Goal: Task Accomplishment & Management: Manage account settings

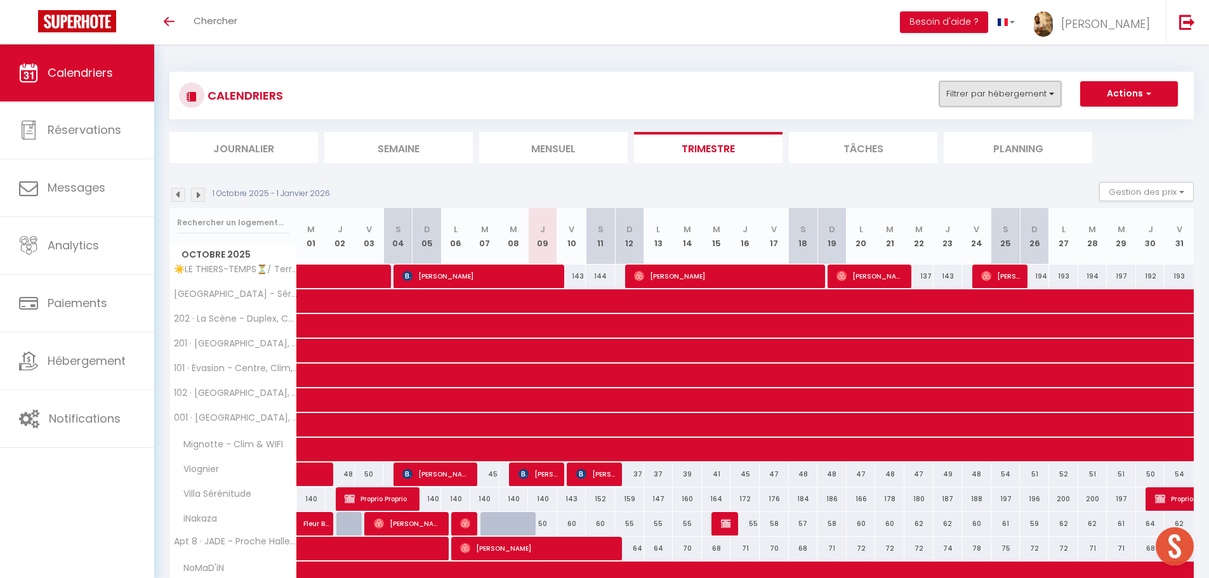
click at [1042, 97] on button "Filtrer par hébergement" at bounding box center [1000, 93] width 122 height 25
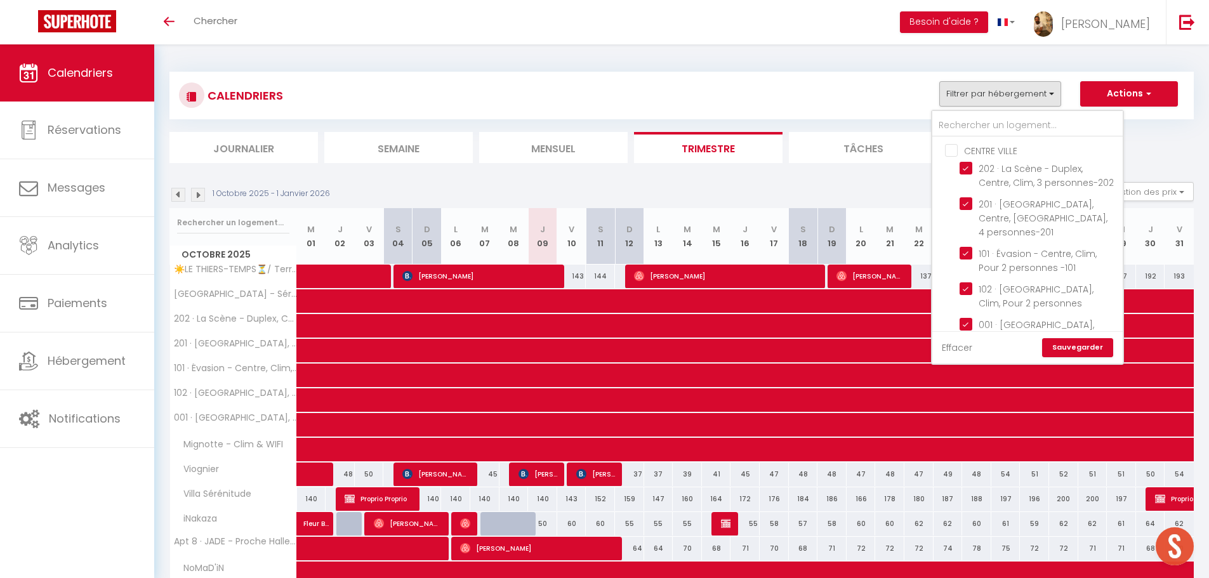
click at [953, 350] on link "Effacer" at bounding box center [957, 348] width 30 height 14
checkbox input "false"
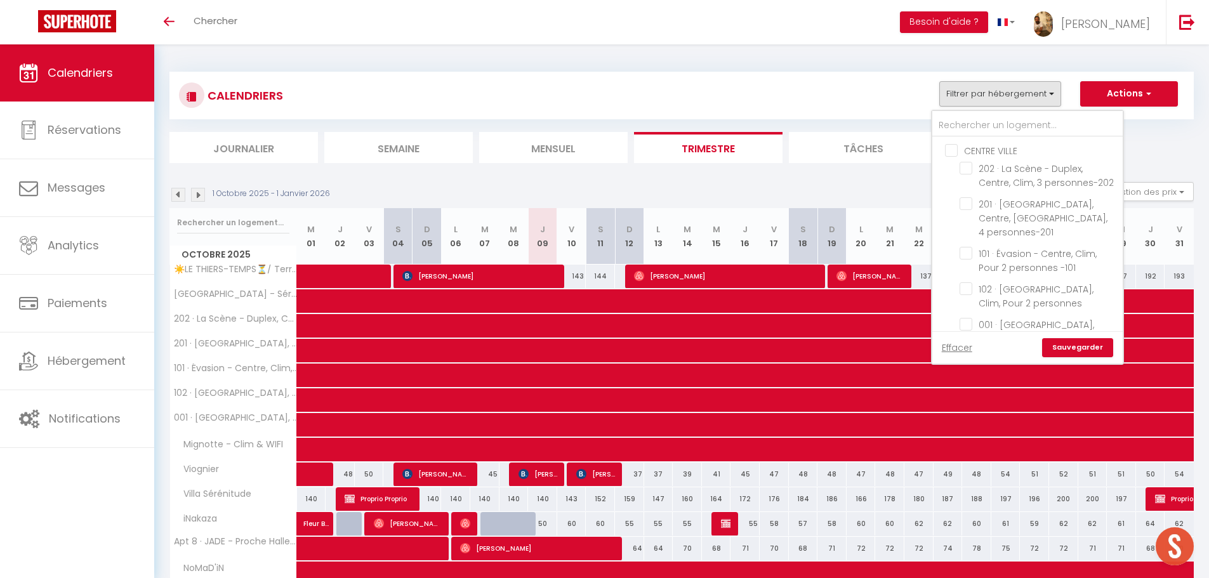
checkbox input "false"
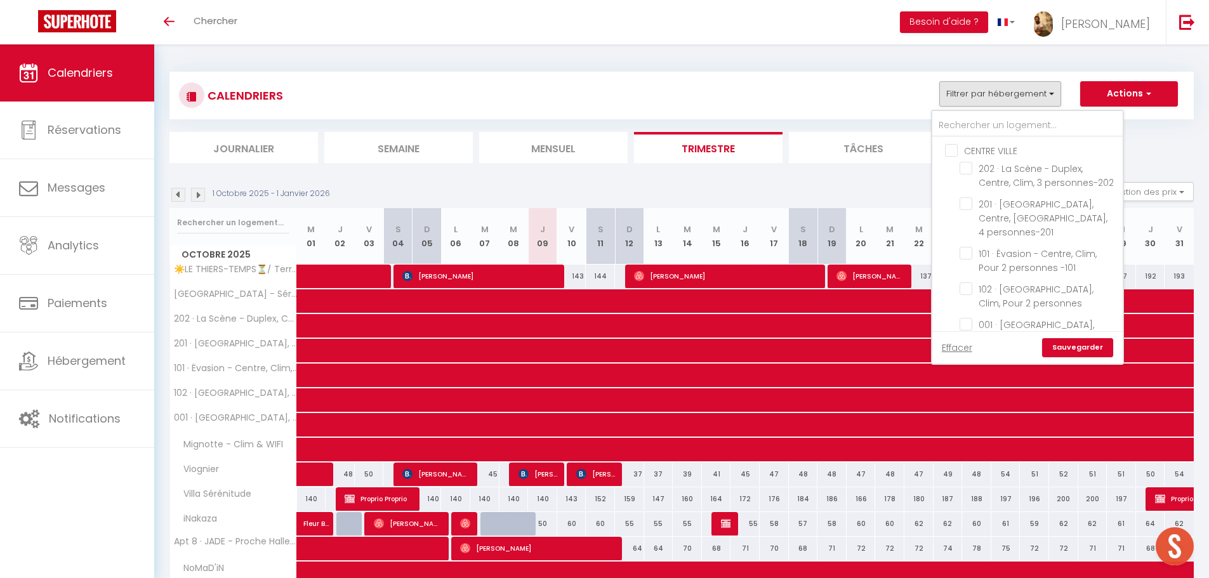
checkbox input "false"
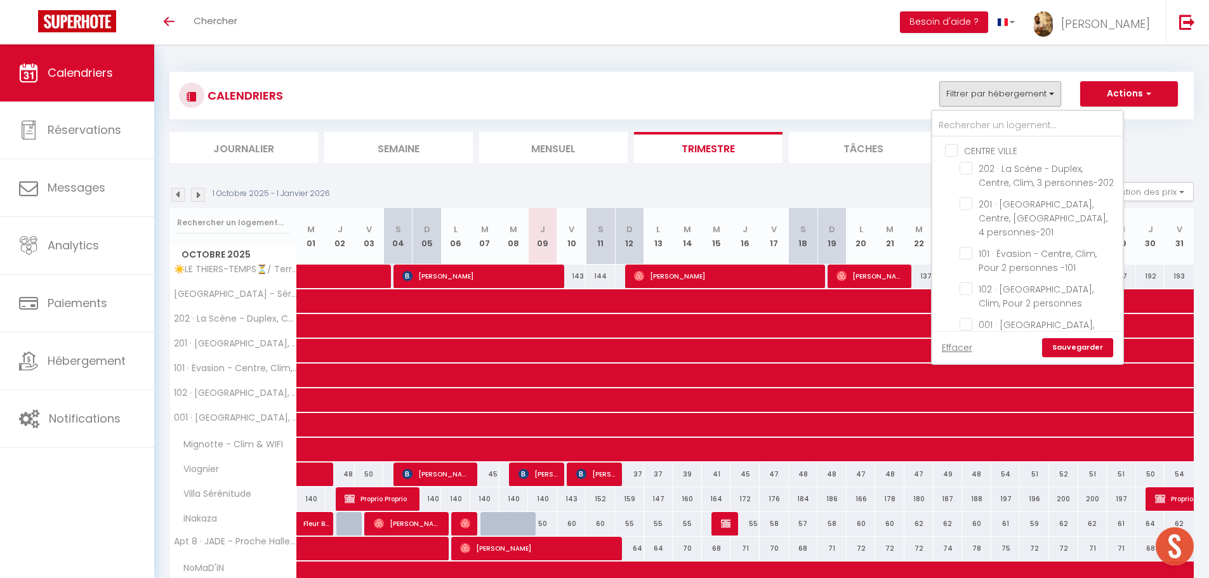
checkbox input "false"
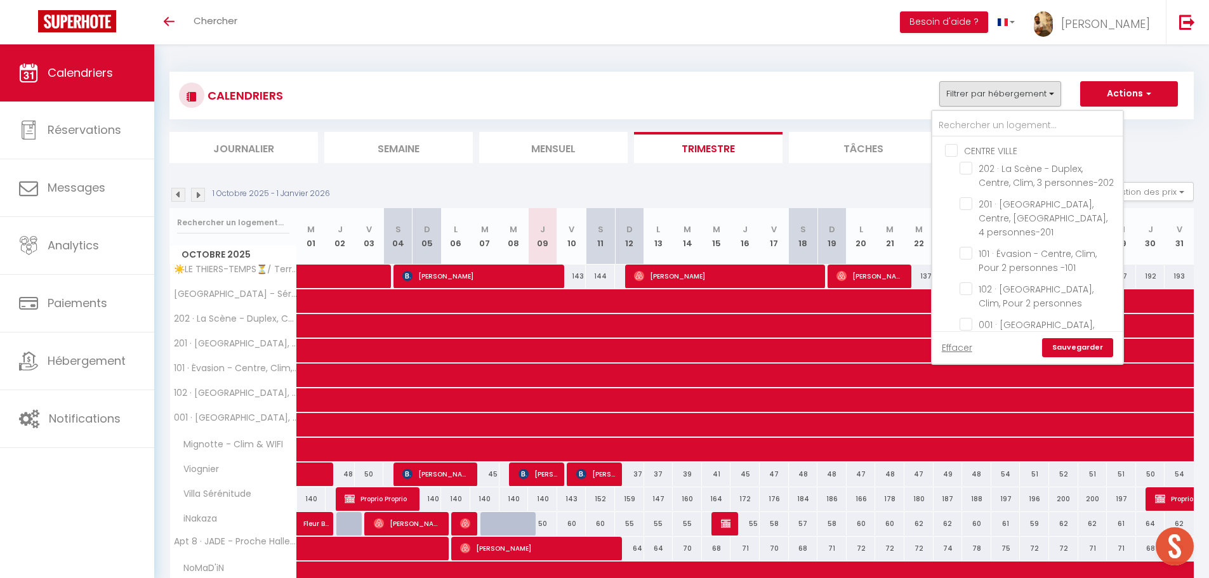
checkbox input "false"
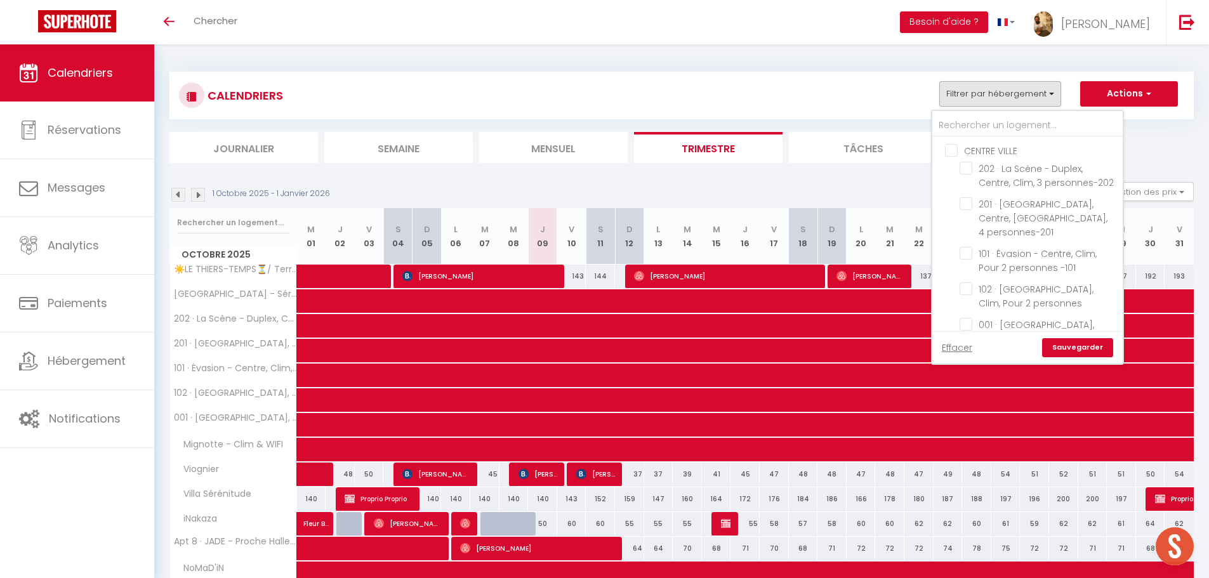
checkbox input "false"
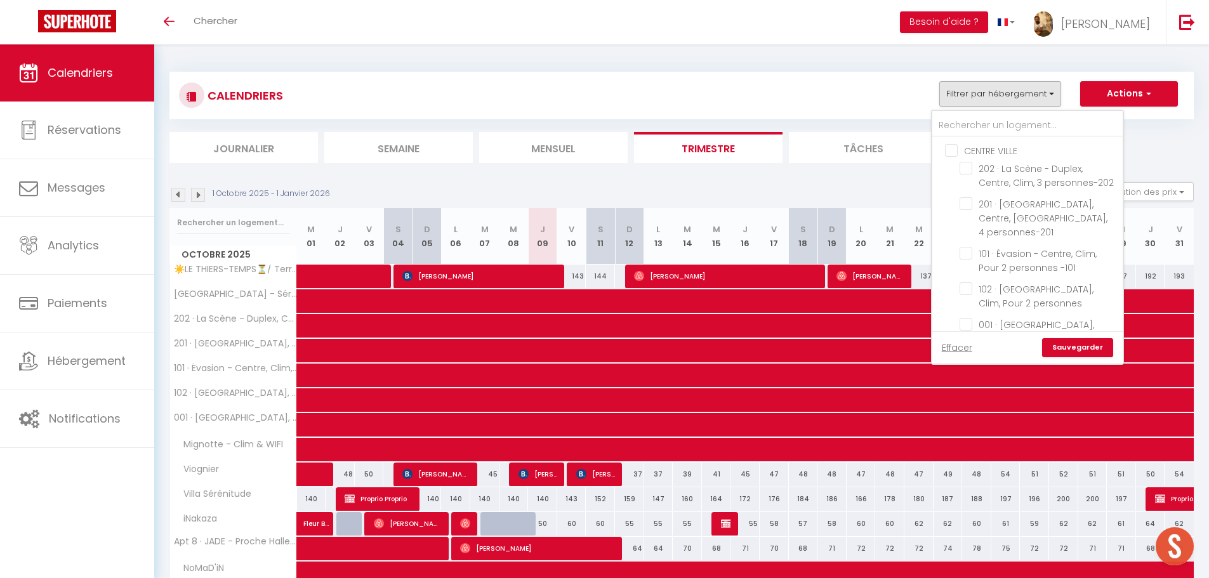
checkbox input "false"
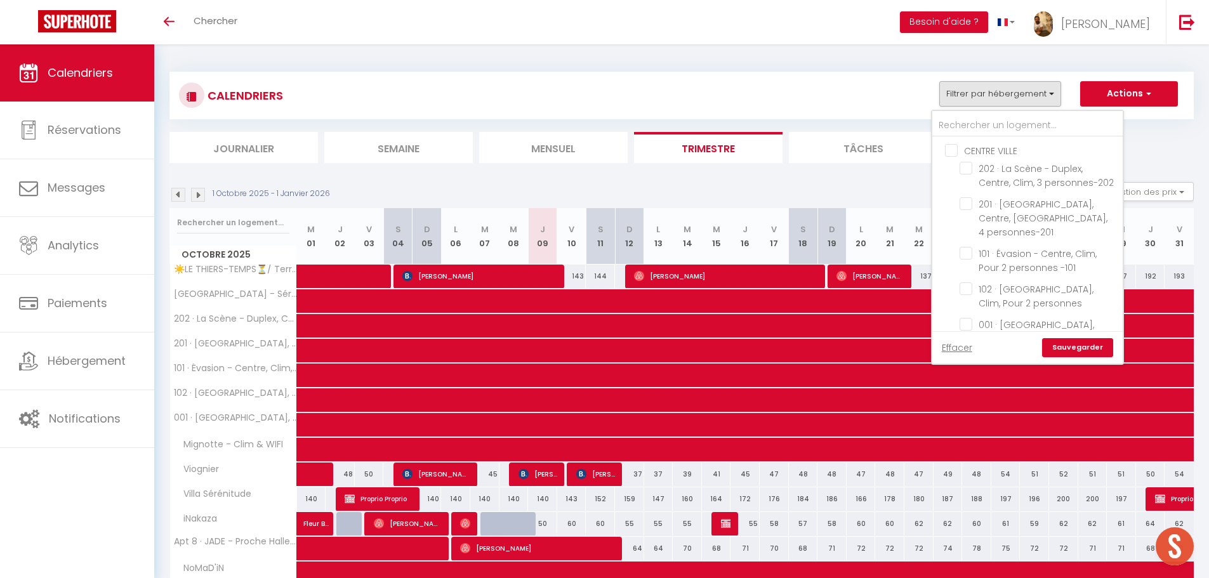
checkbox input "false"
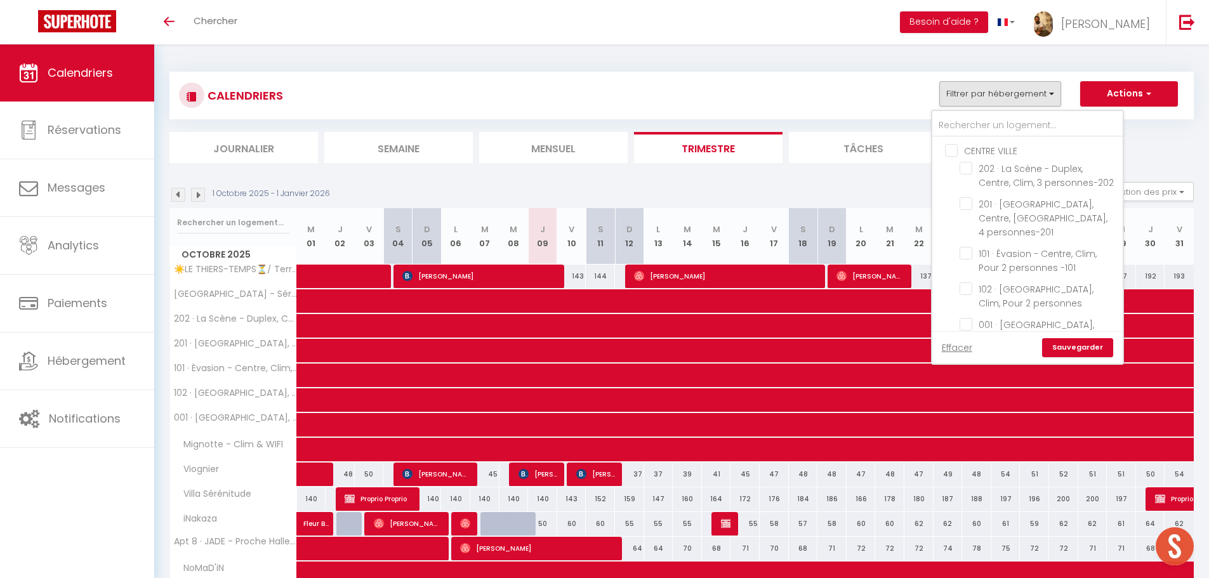
checkbox input "false"
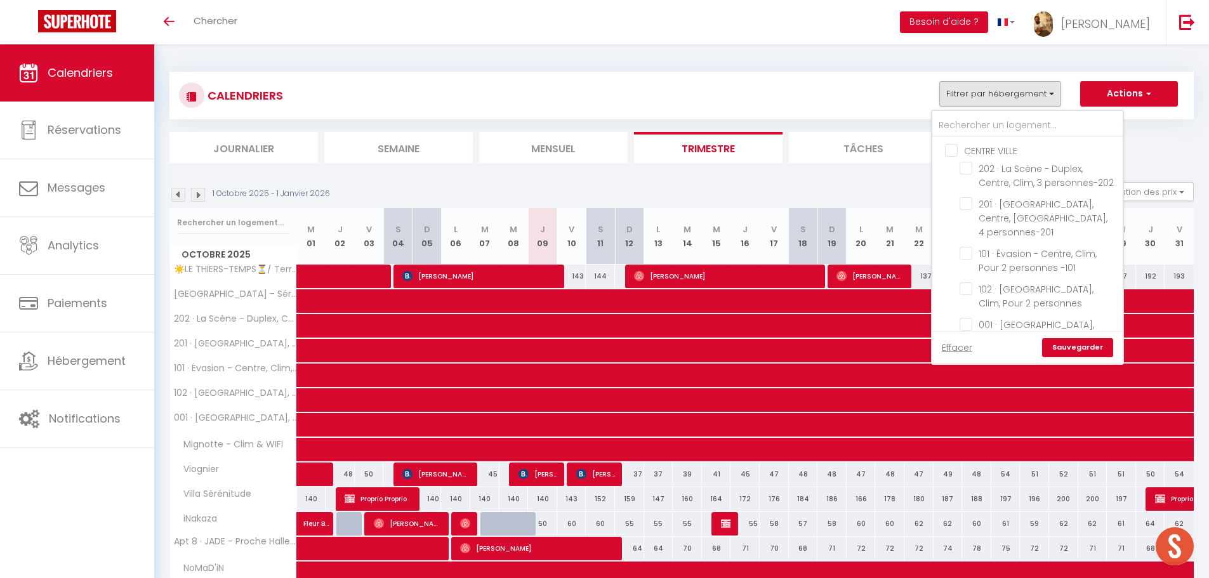
checkbox input "false"
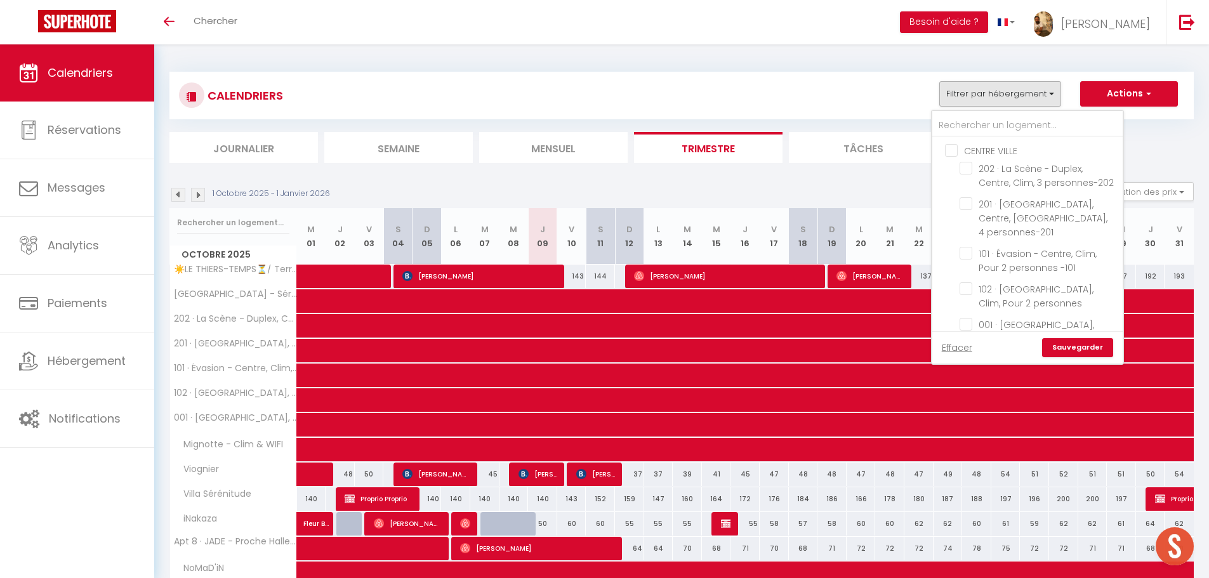
checkbox input "false"
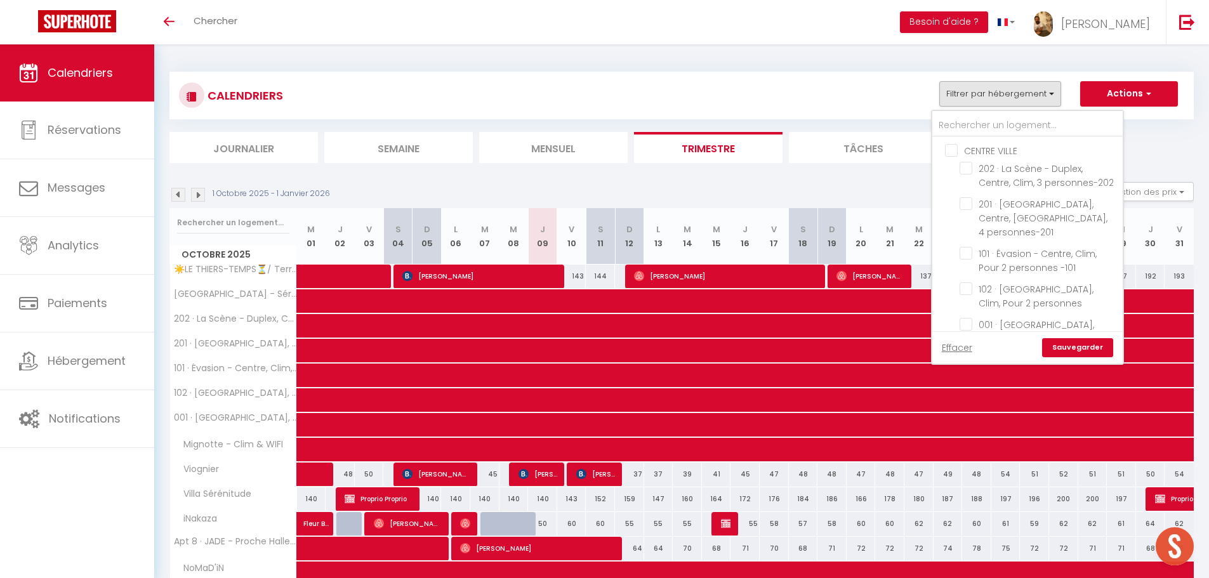
checkbox input "false"
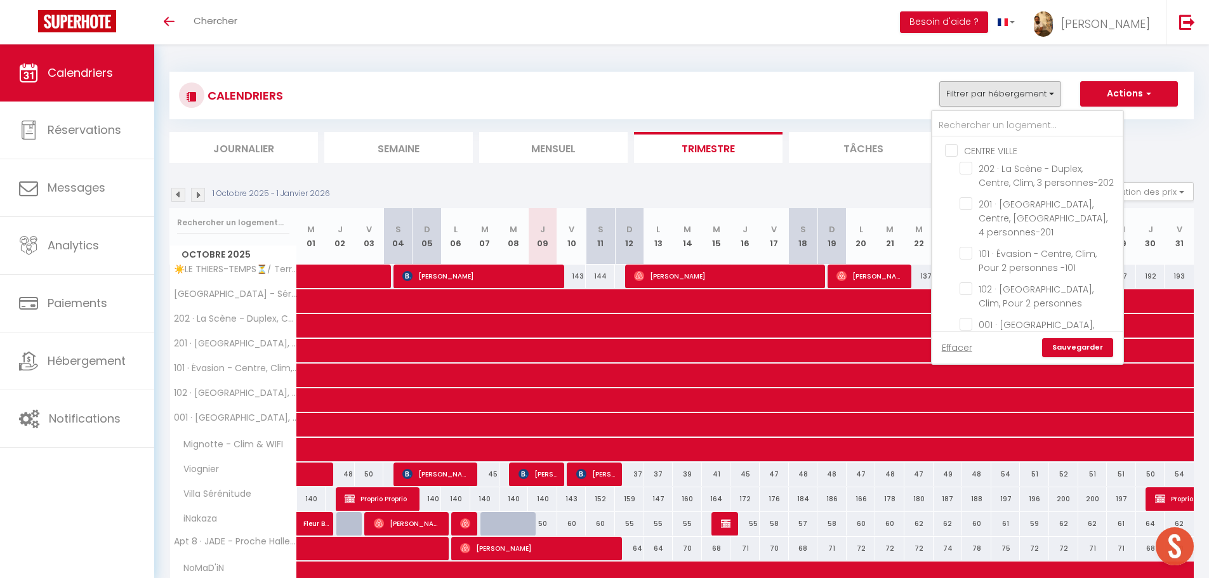
checkbox input "false"
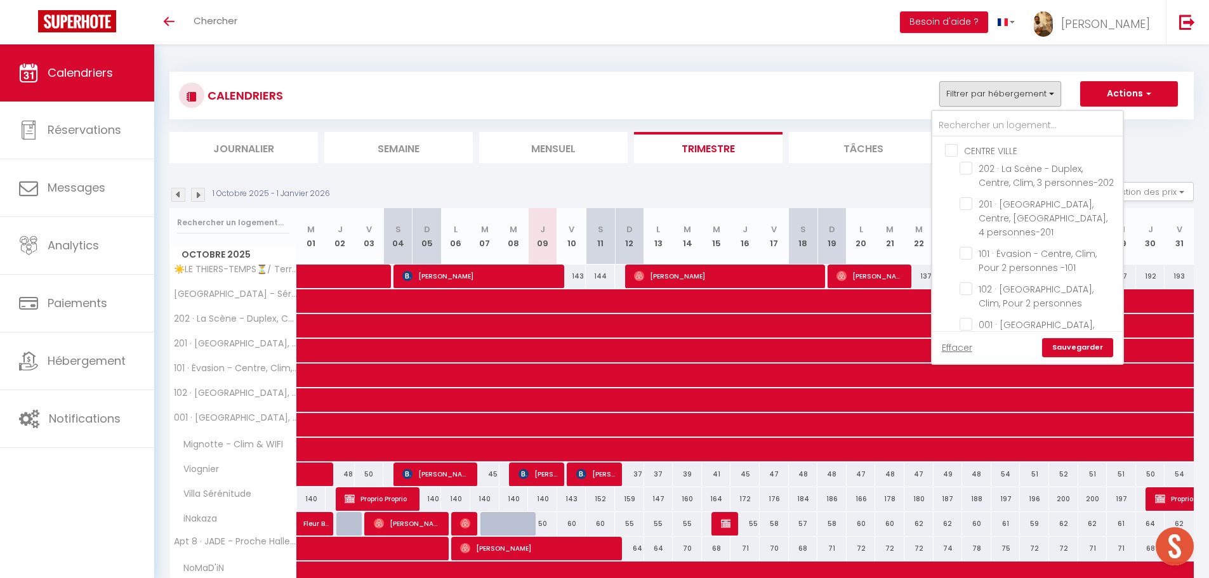
checkbox input "false"
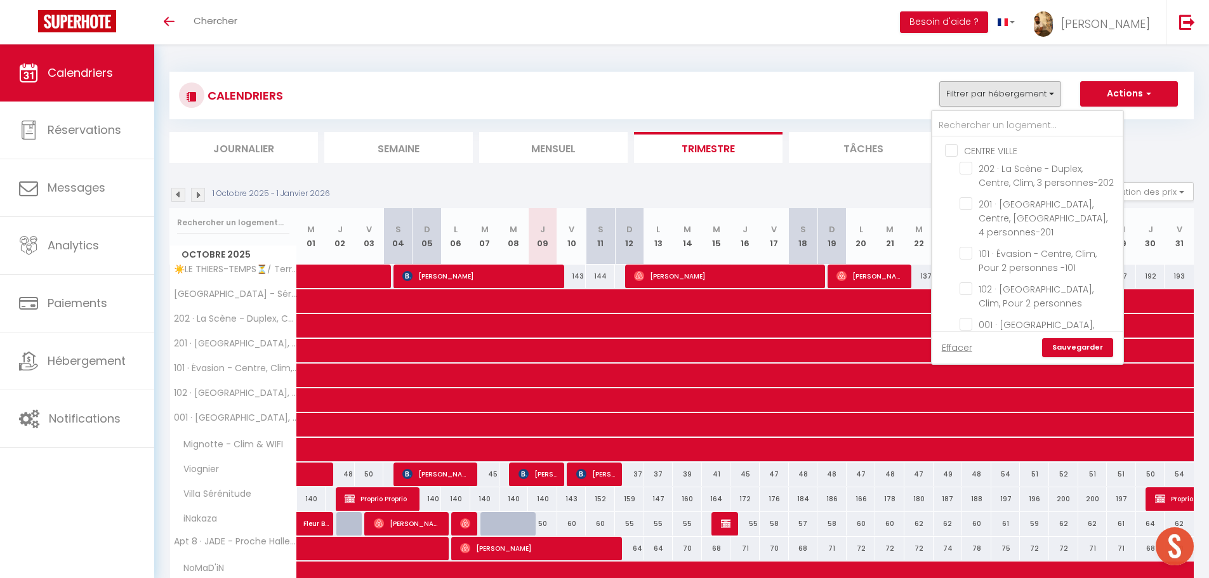
checkbox input "false"
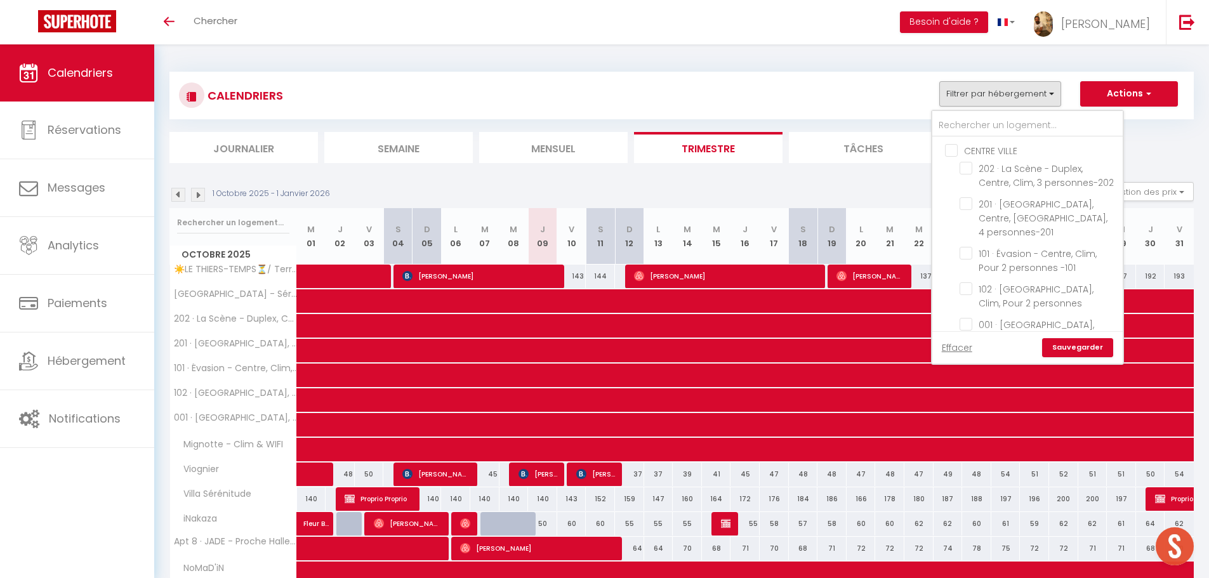
checkbox input "false"
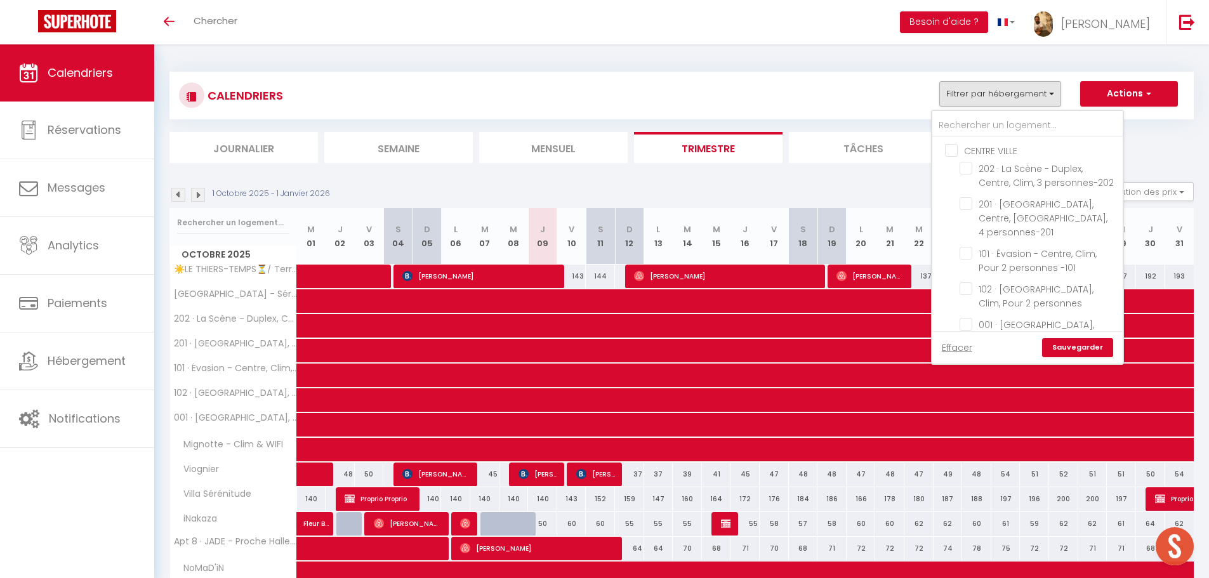
checkbox input "false"
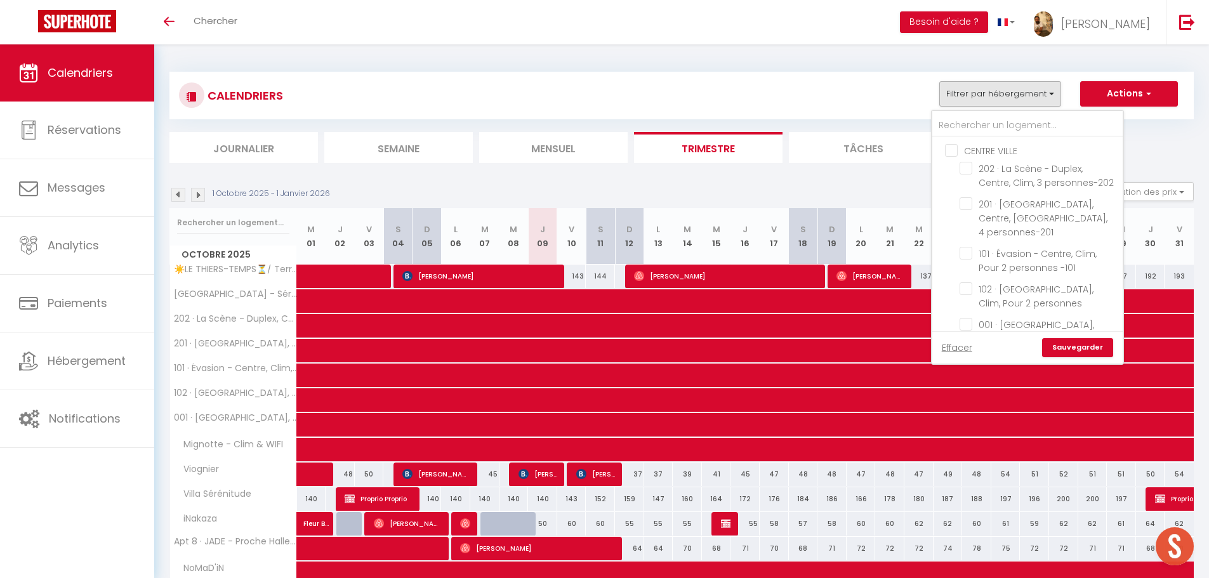
checkbox input "false"
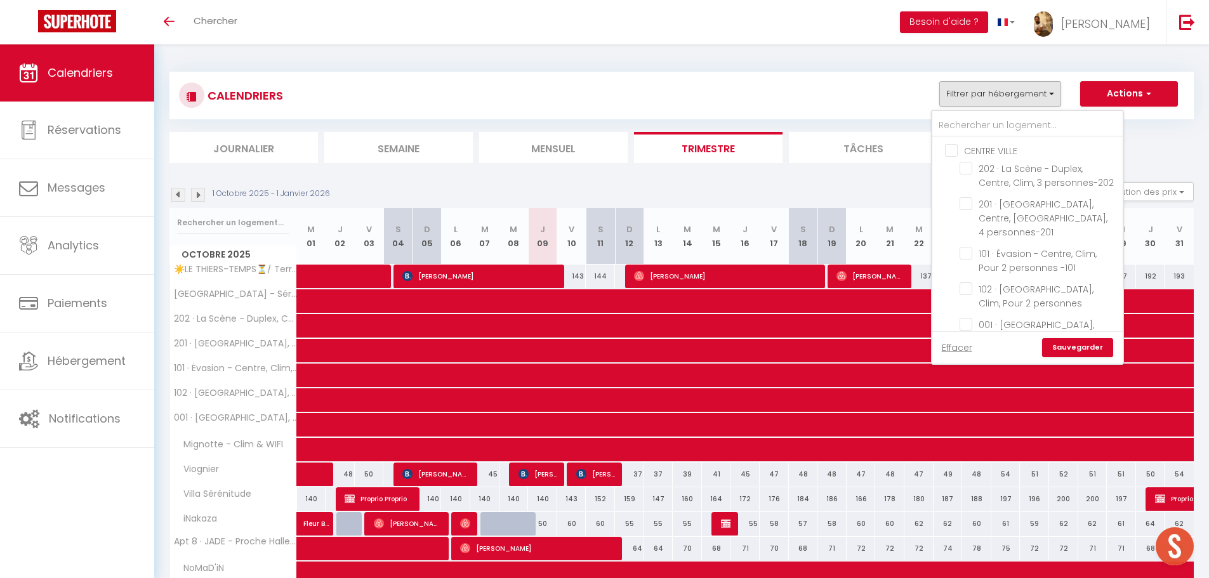
checkbox input "false"
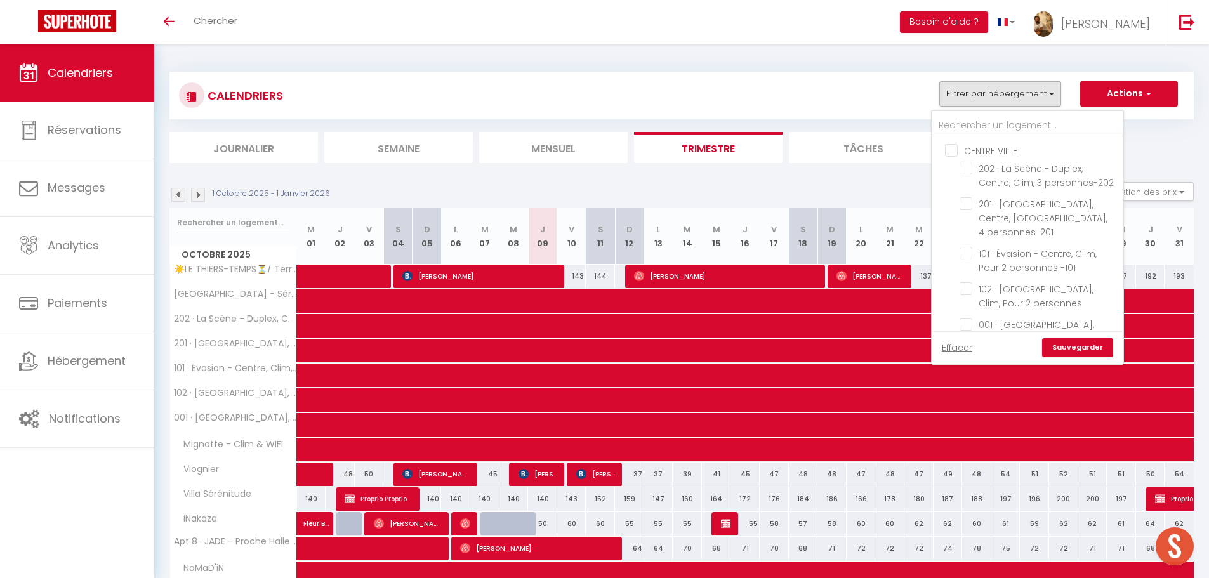
checkbox input "false"
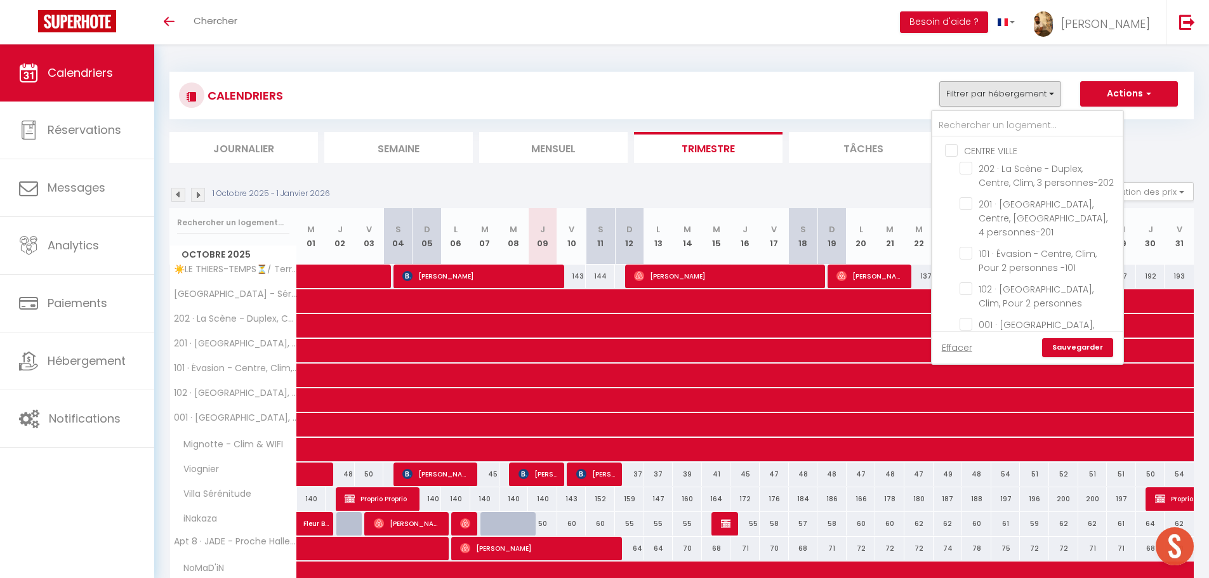
checkbox input "false"
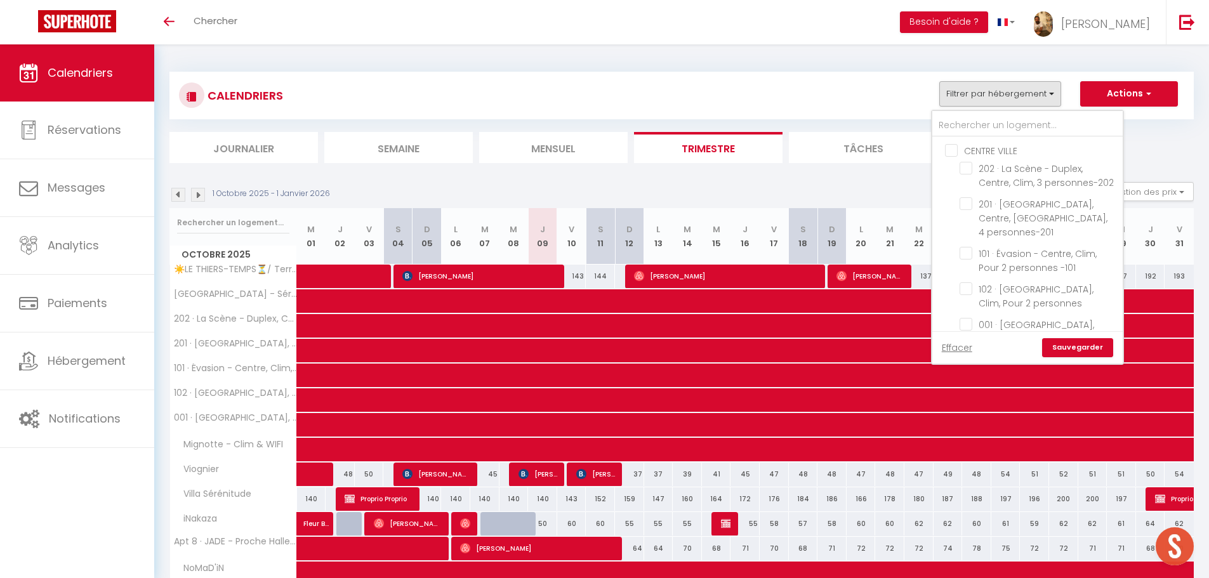
checkbox input "false"
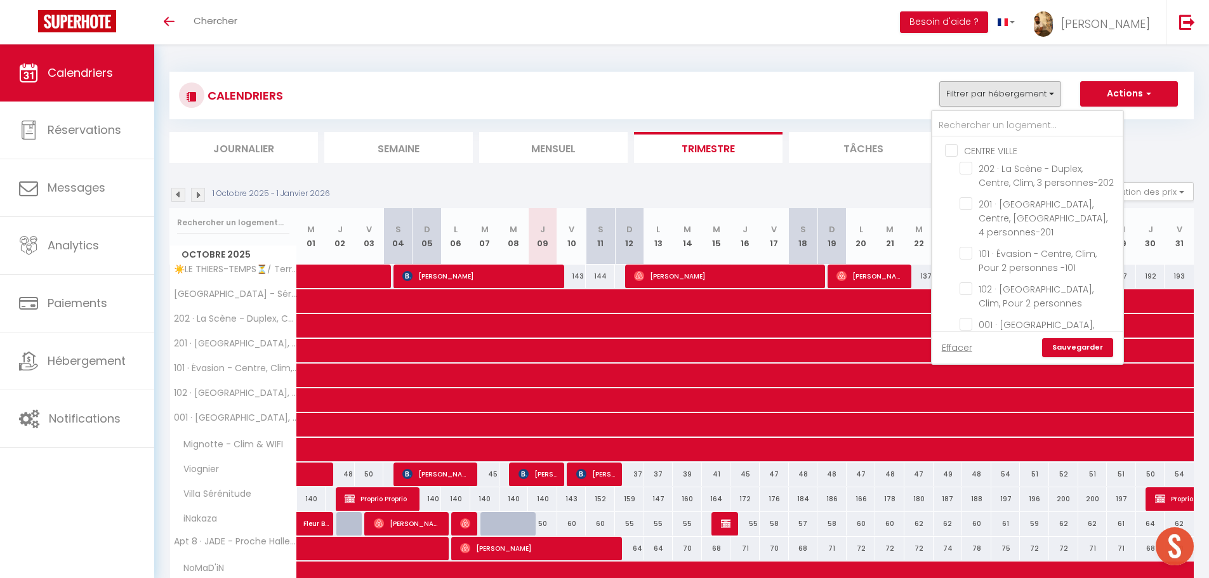
checkbox input "false"
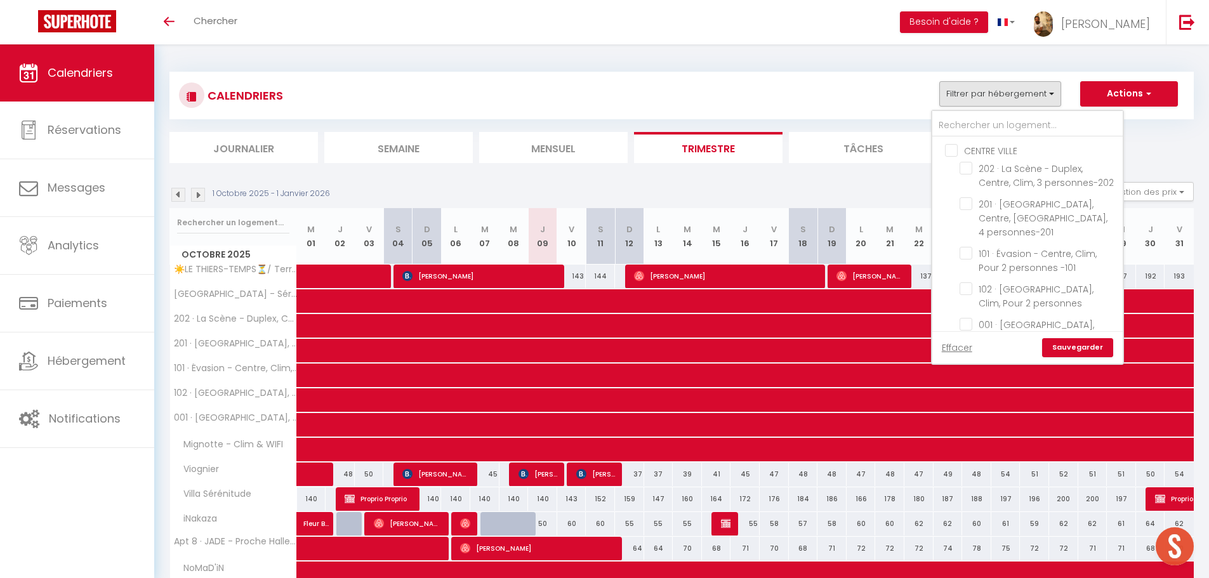
checkbox input "false"
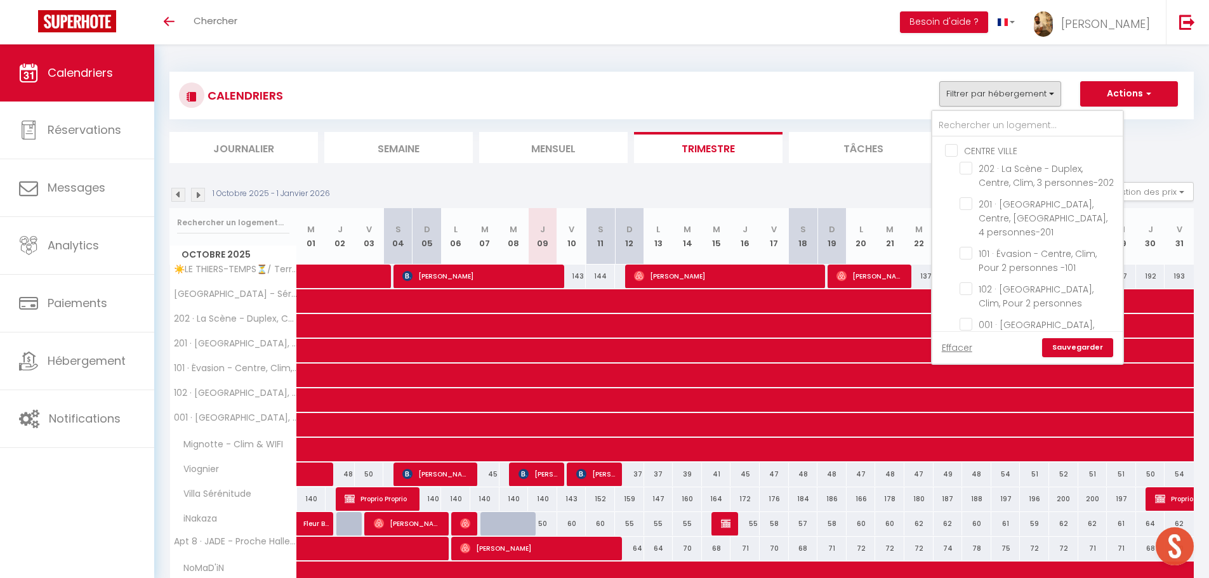
checkbox input "false"
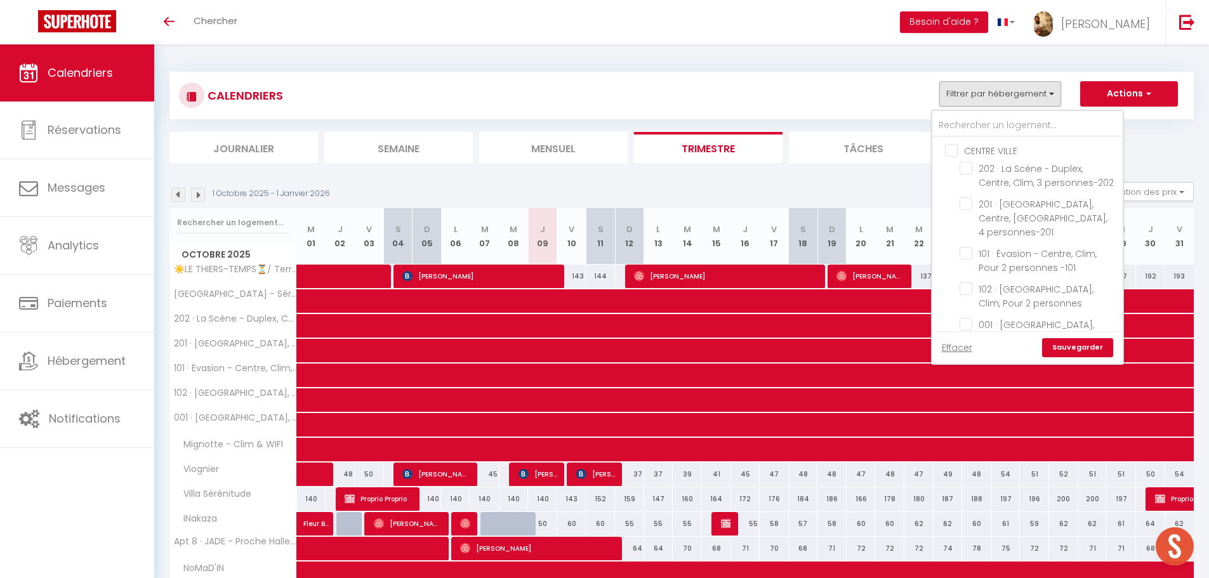
checkbox input "false"
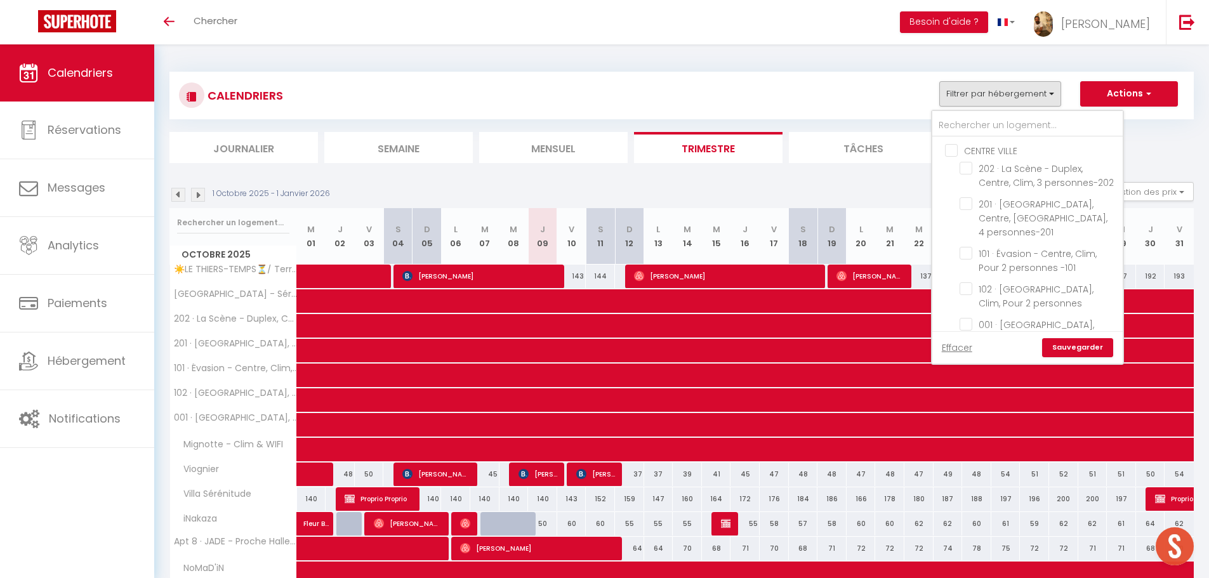
checkbox input "false"
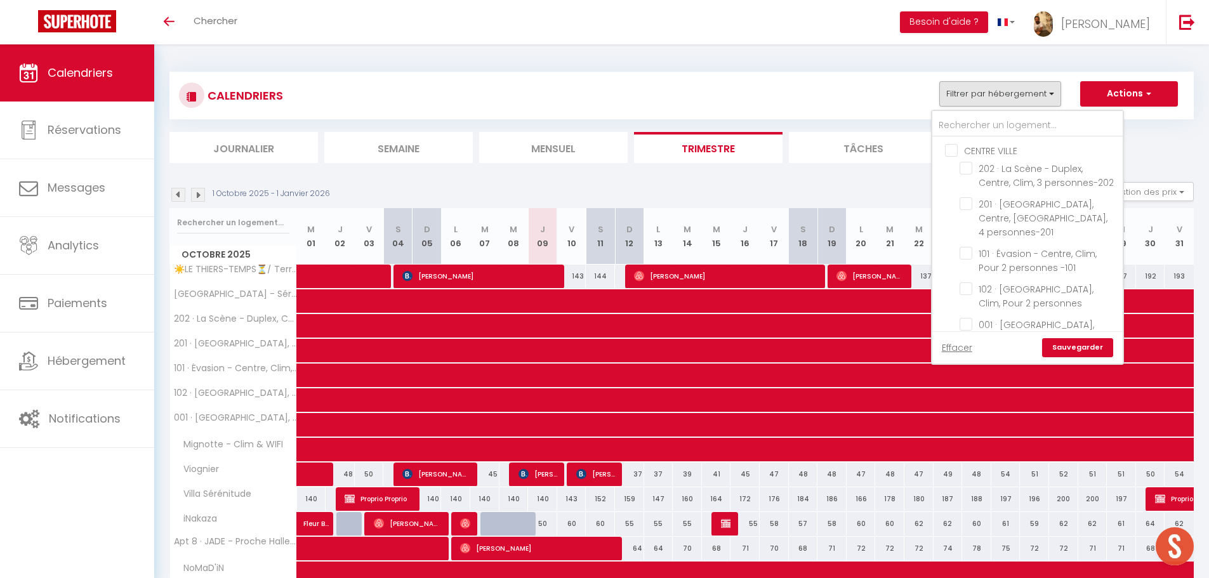
checkbox input "false"
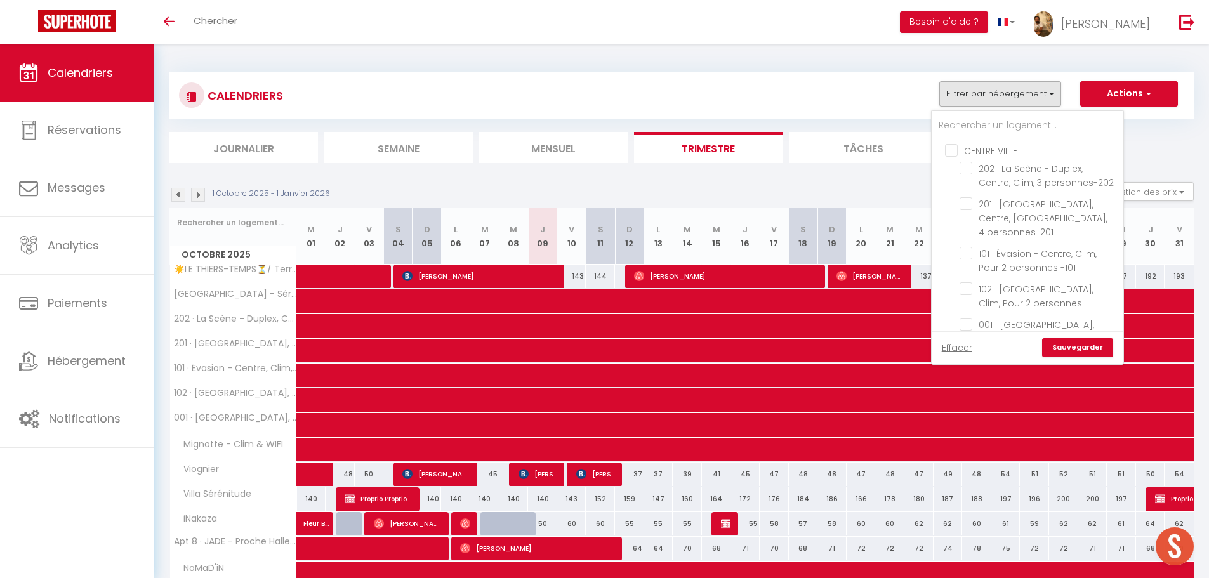
checkbox input "false"
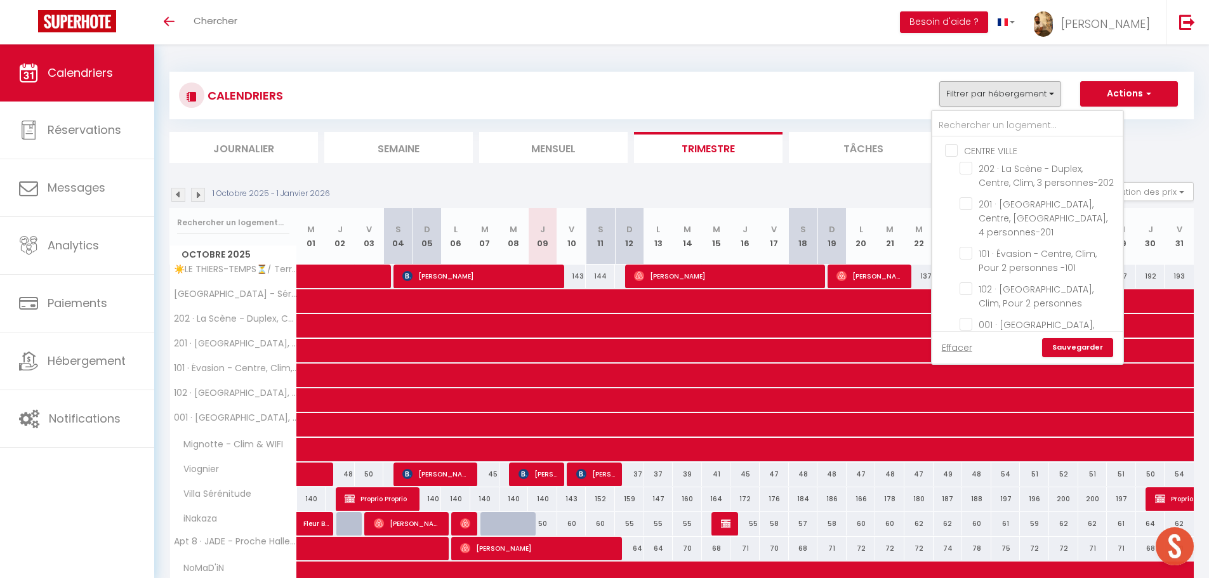
checkbox input "false"
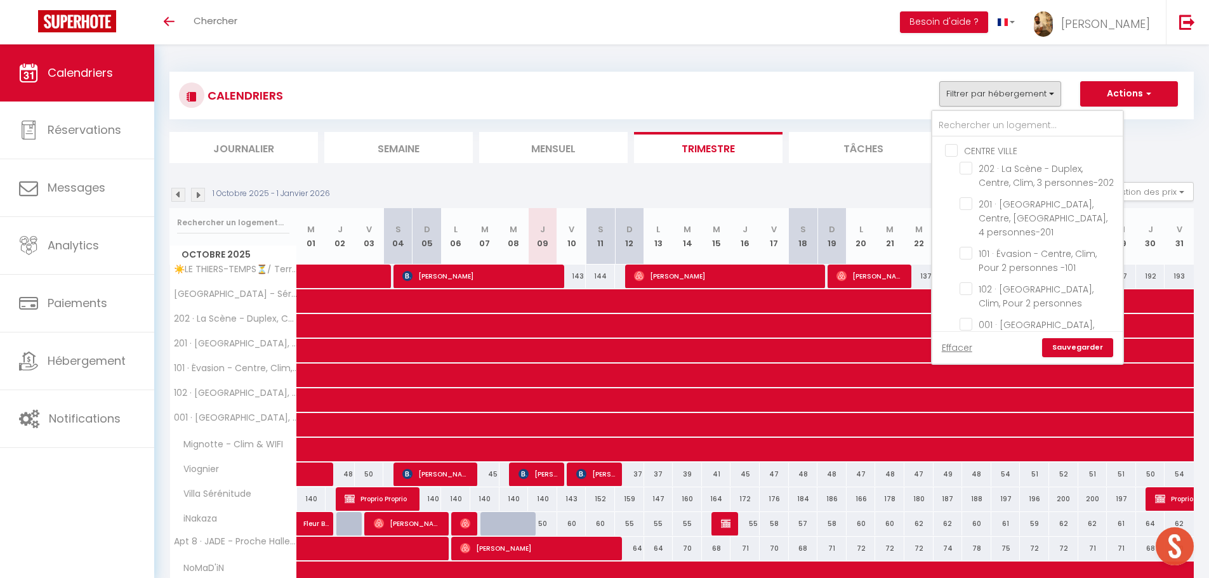
checkbox input "false"
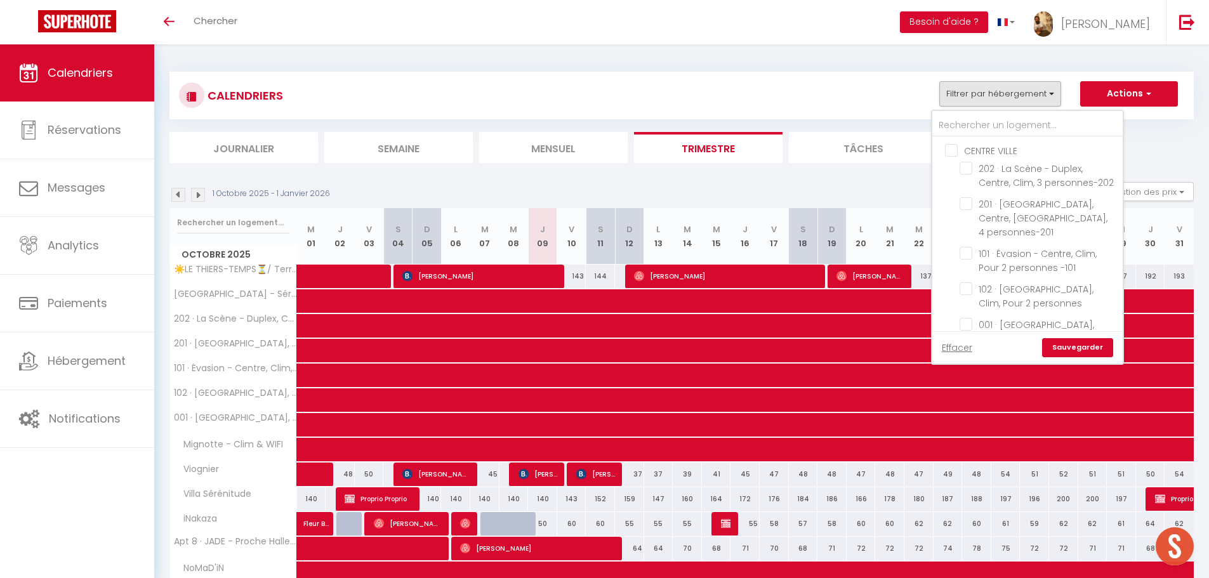
checkbox input "false"
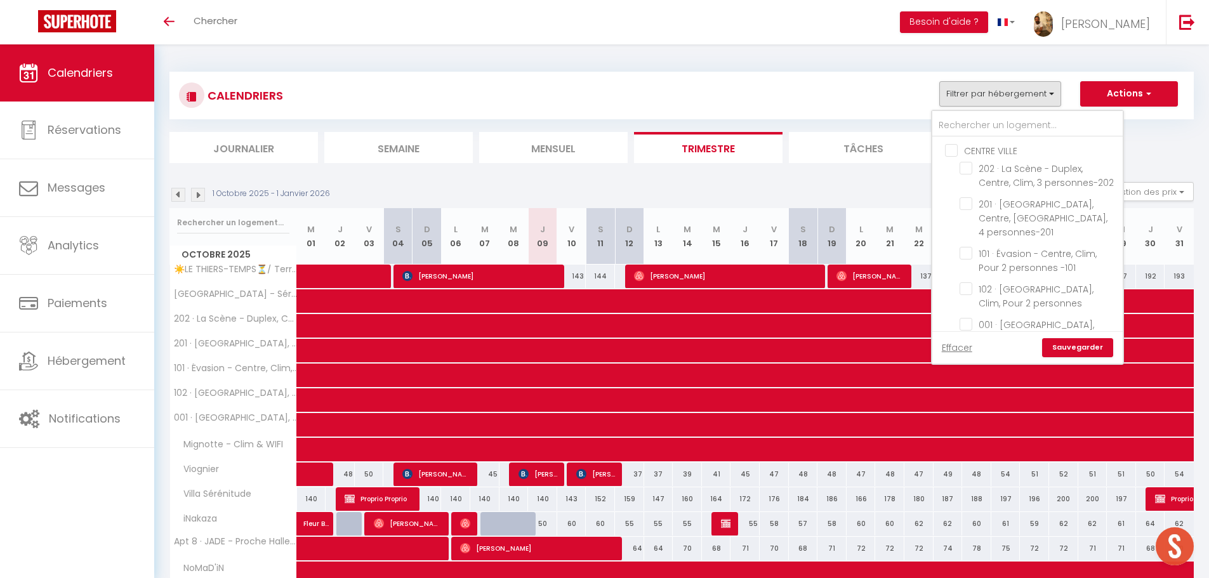
checkbox input "false"
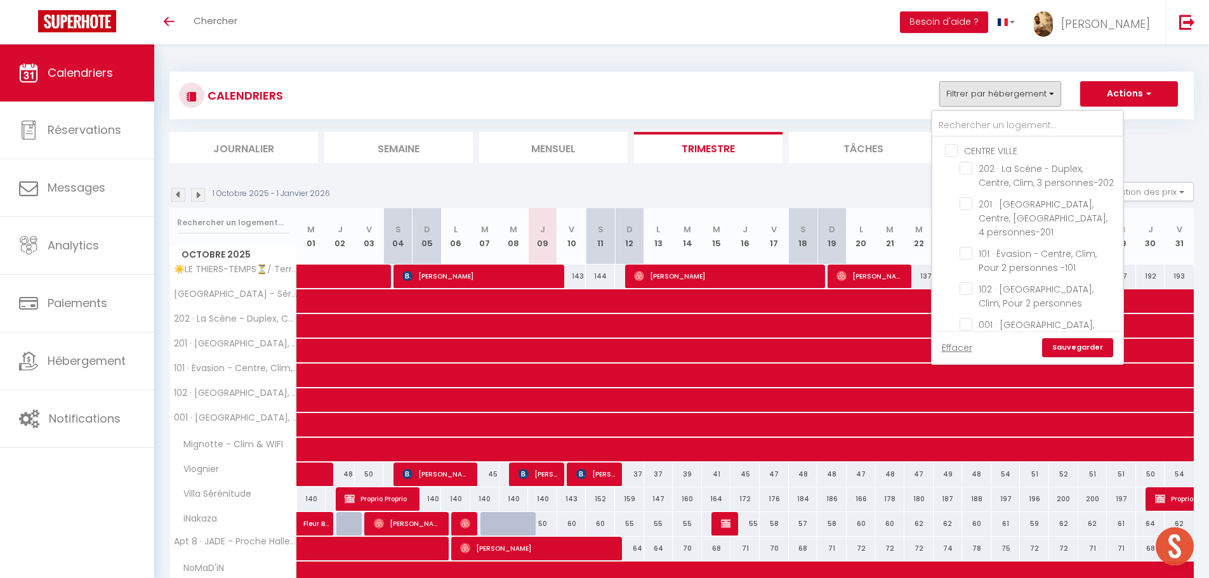
checkbox input "false"
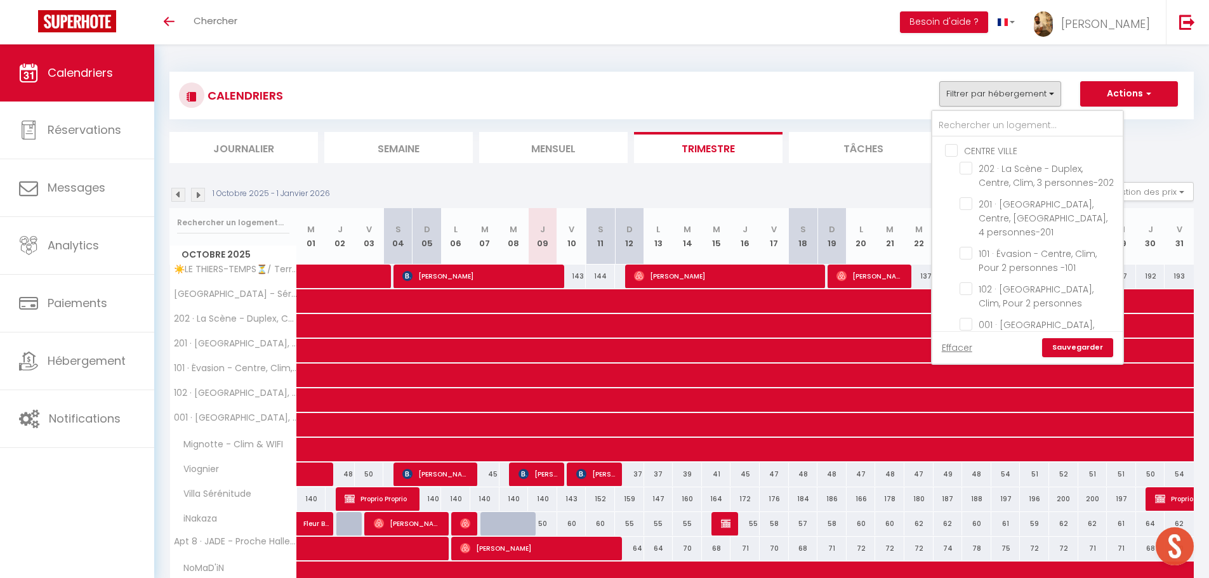
checkbox input "false"
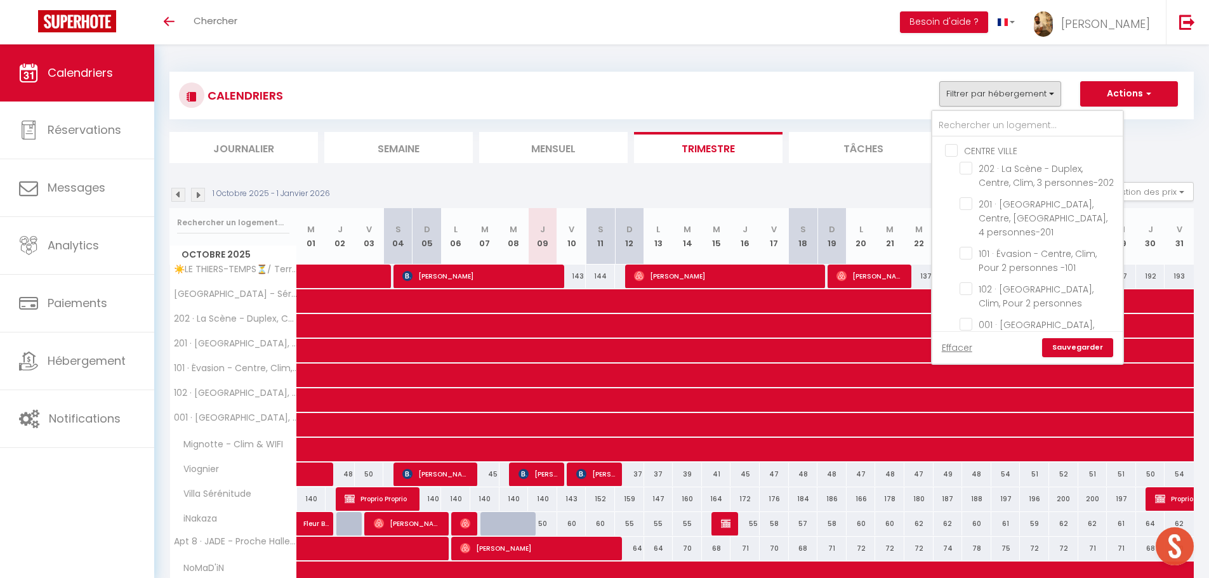
checkbox input "false"
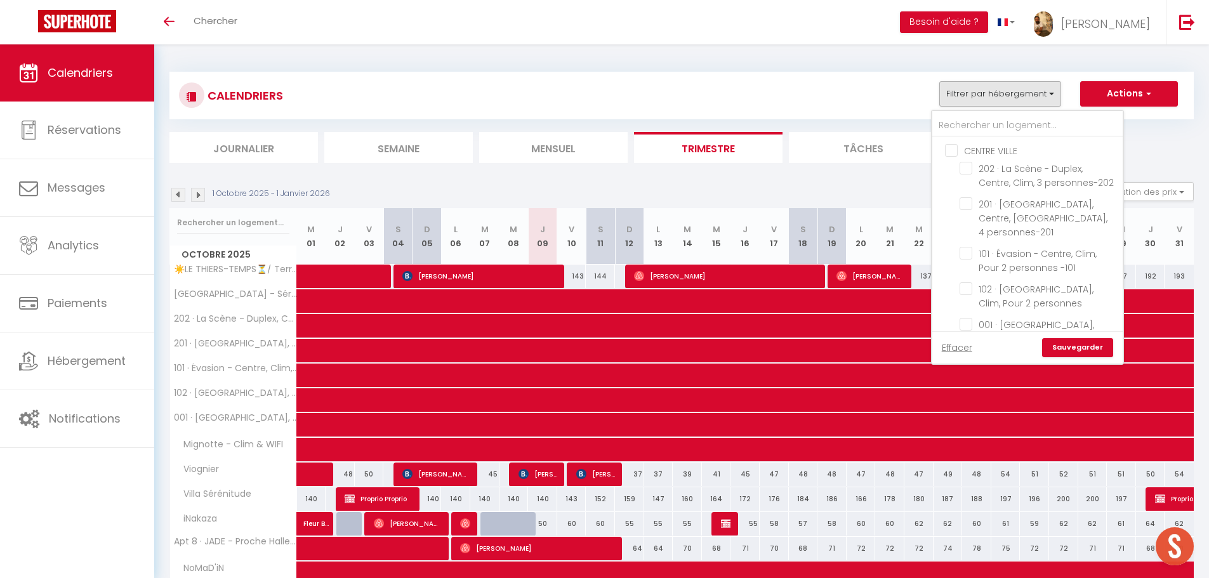
checkbox input "false"
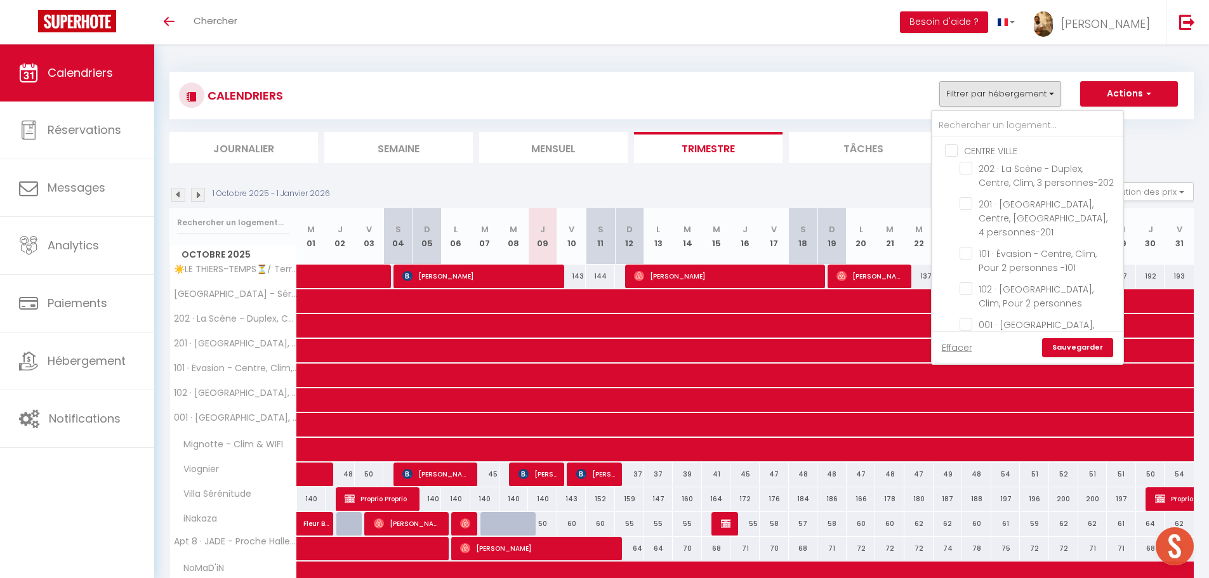
checkbox input "false"
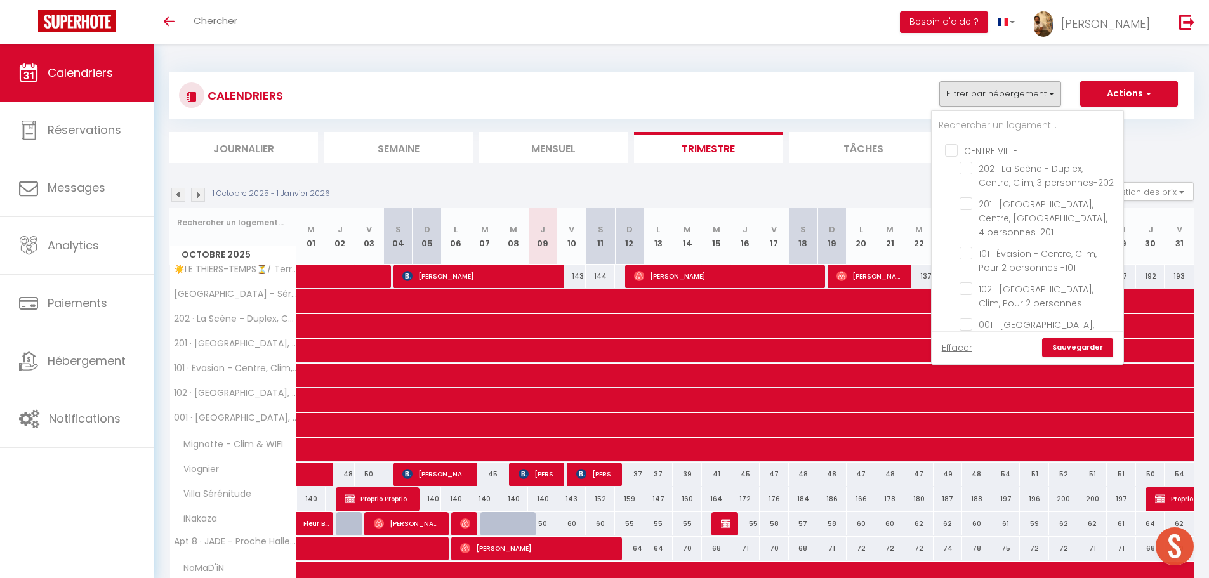
checkbox input "false"
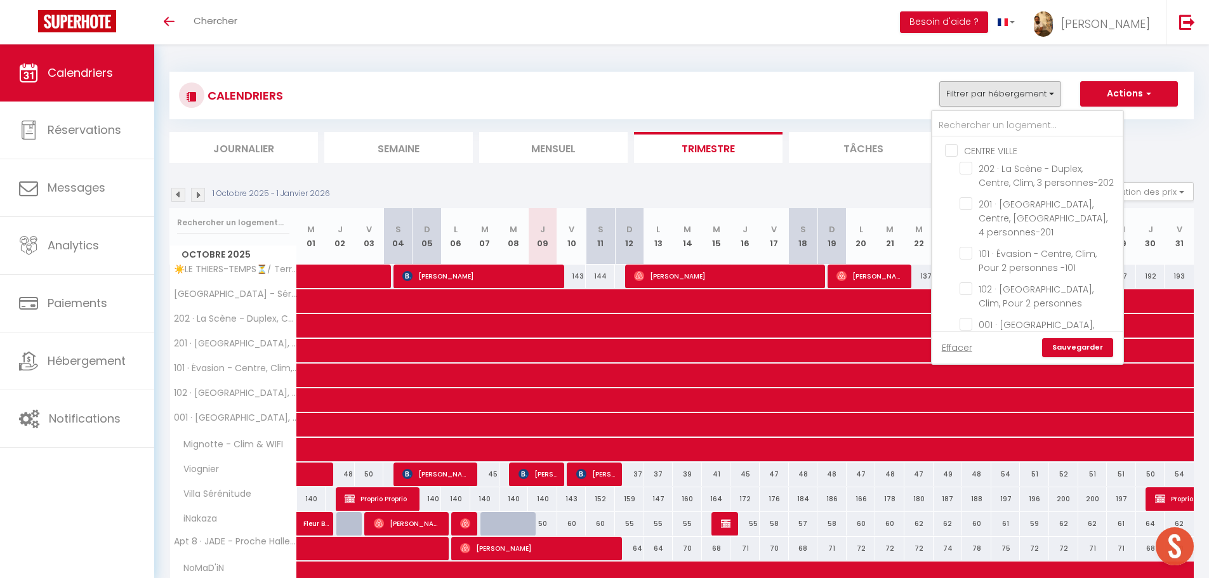
checkbox input "false"
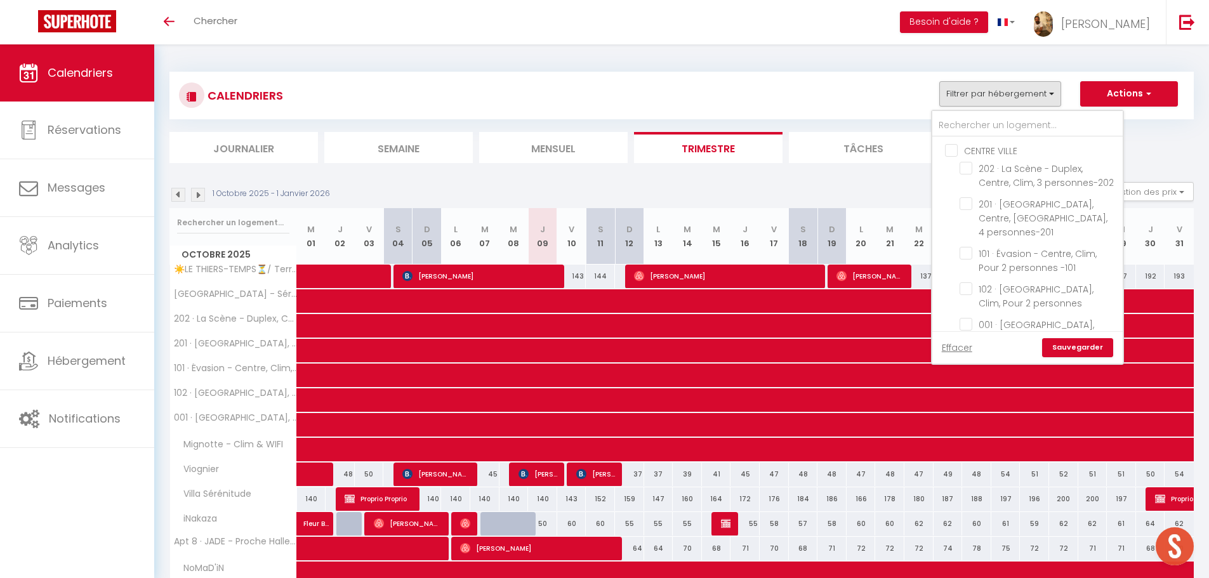
checkbox input "false"
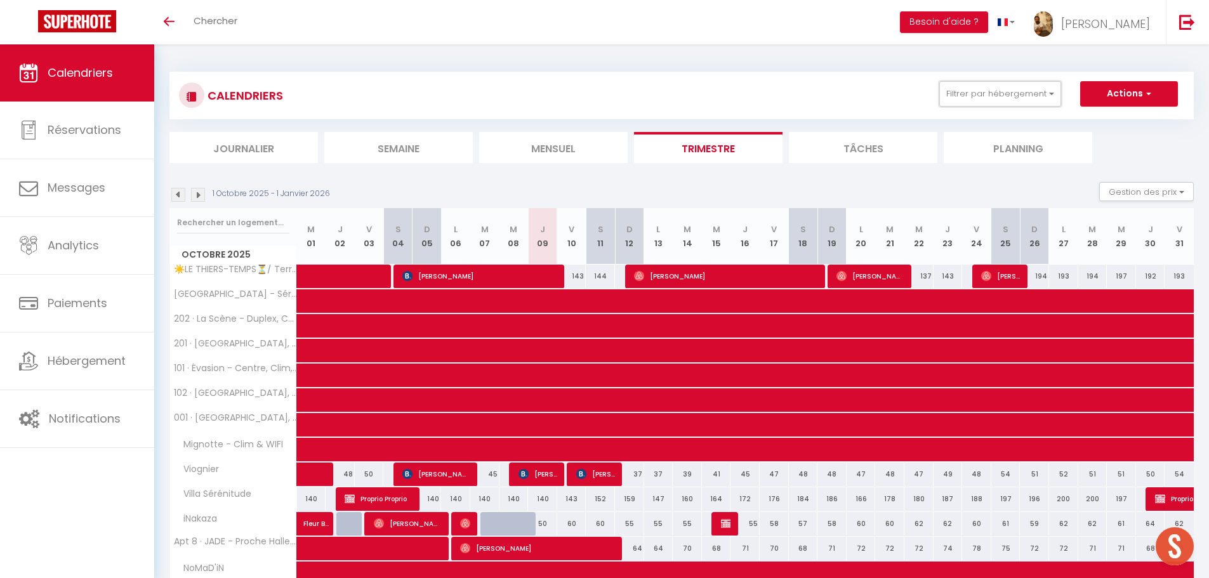
drag, startPoint x: 989, startPoint y: 90, endPoint x: 979, endPoint y: 128, distance: 39.4
click at [989, 90] on button "Filtrer par hébergement" at bounding box center [1000, 93] width 122 height 25
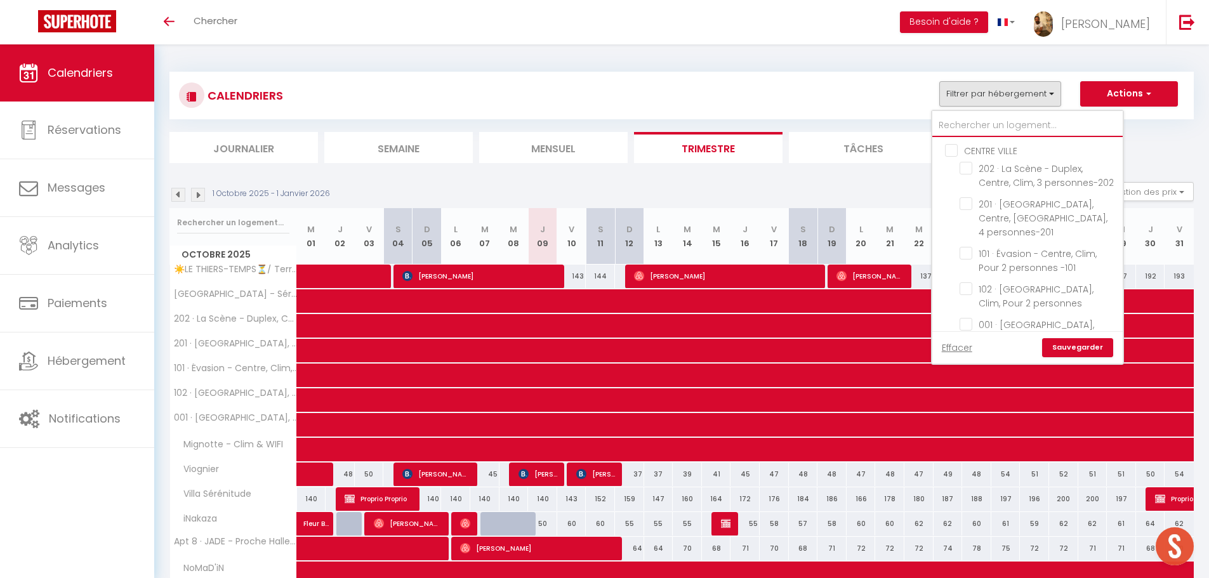
click at [995, 124] on input "text" at bounding box center [1027, 125] width 190 height 23
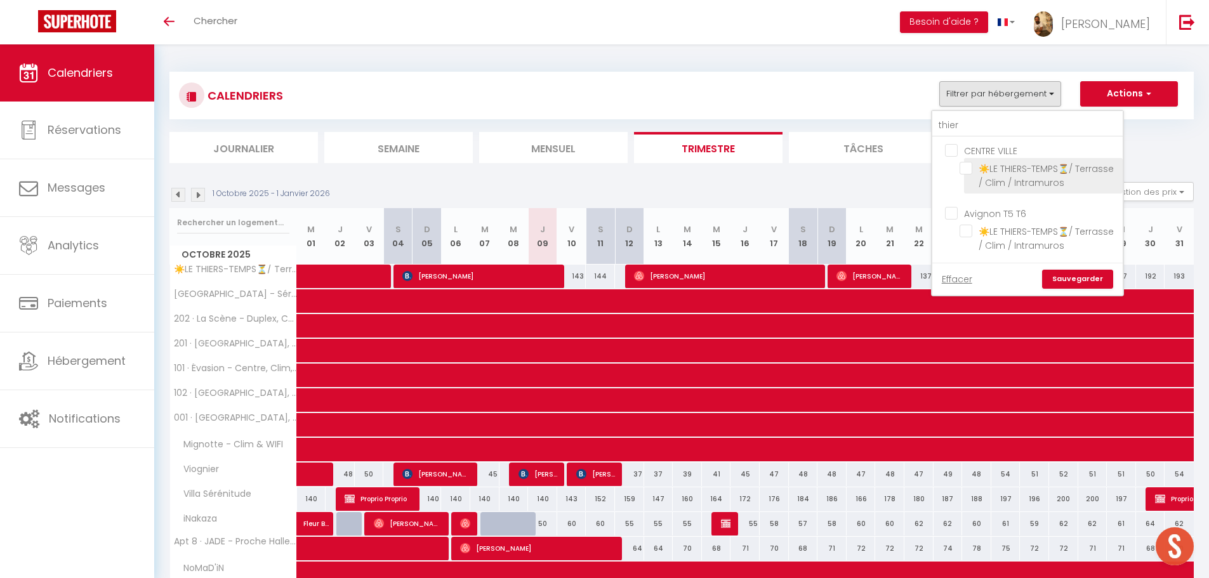
click at [970, 166] on input "☀️LE THIERS-TEMPS⏳/ Terrasse / Clim / Intramuros" at bounding box center [1039, 168] width 159 height 13
click at [1096, 278] on link "Sauvegarder" at bounding box center [1077, 279] width 71 height 19
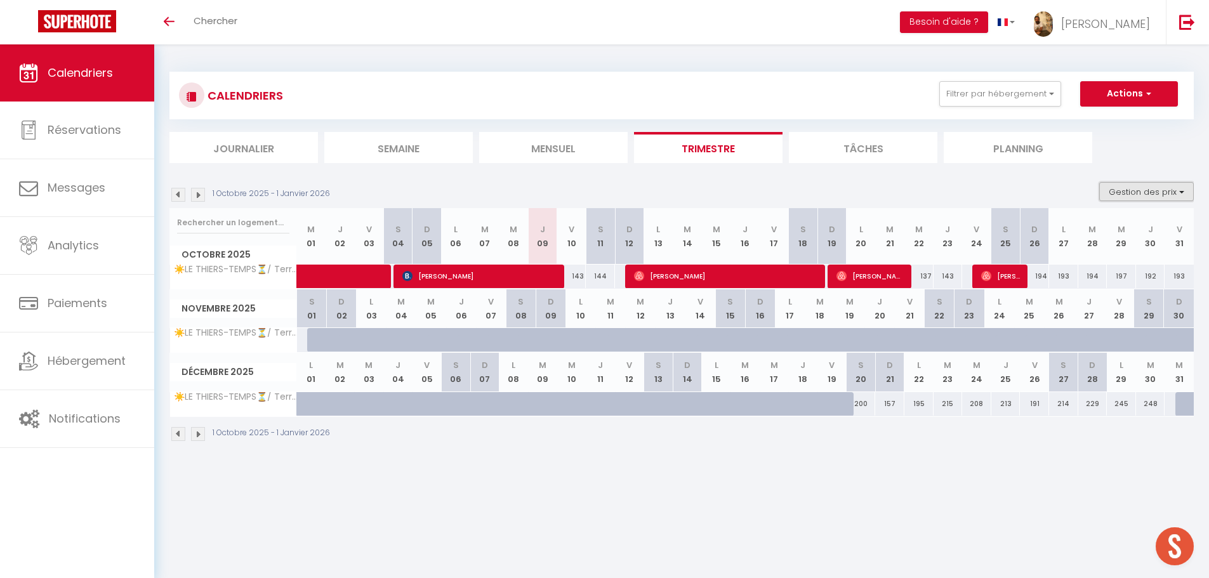
click at [1111, 192] on button "Gestion des prix" at bounding box center [1146, 191] width 95 height 19
click at [1083, 232] on input "Nb Nuits minimum" at bounding box center [1136, 231] width 114 height 13
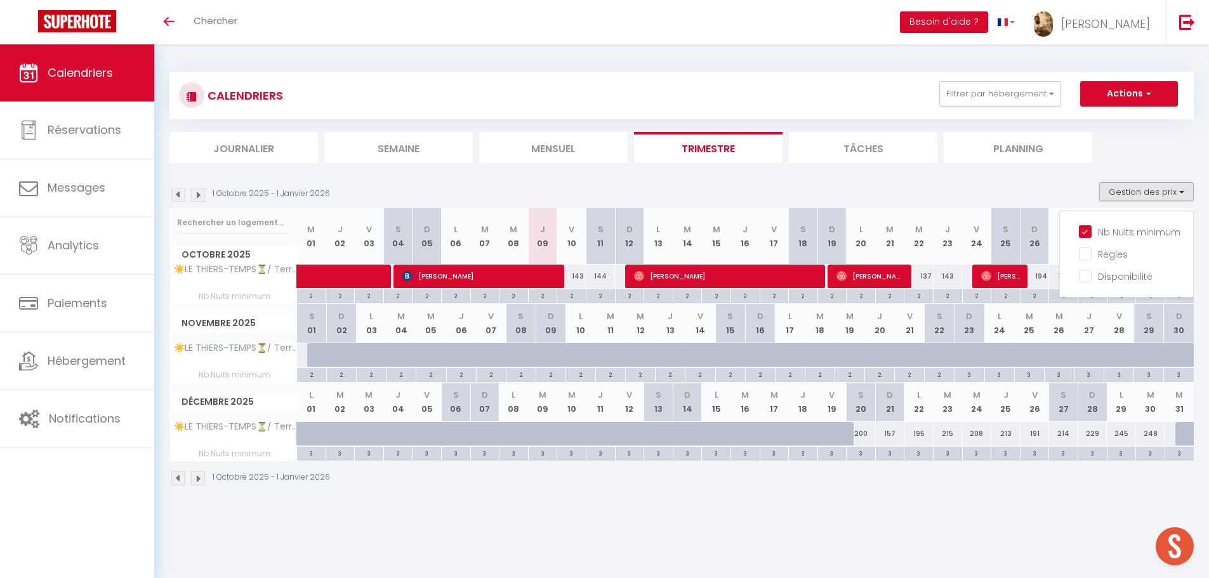
click at [1046, 516] on body "🟢 Des questions ou besoin d'assistance pour la migration AirBnB? Prenez rdv >>>…" at bounding box center [604, 333] width 1209 height 578
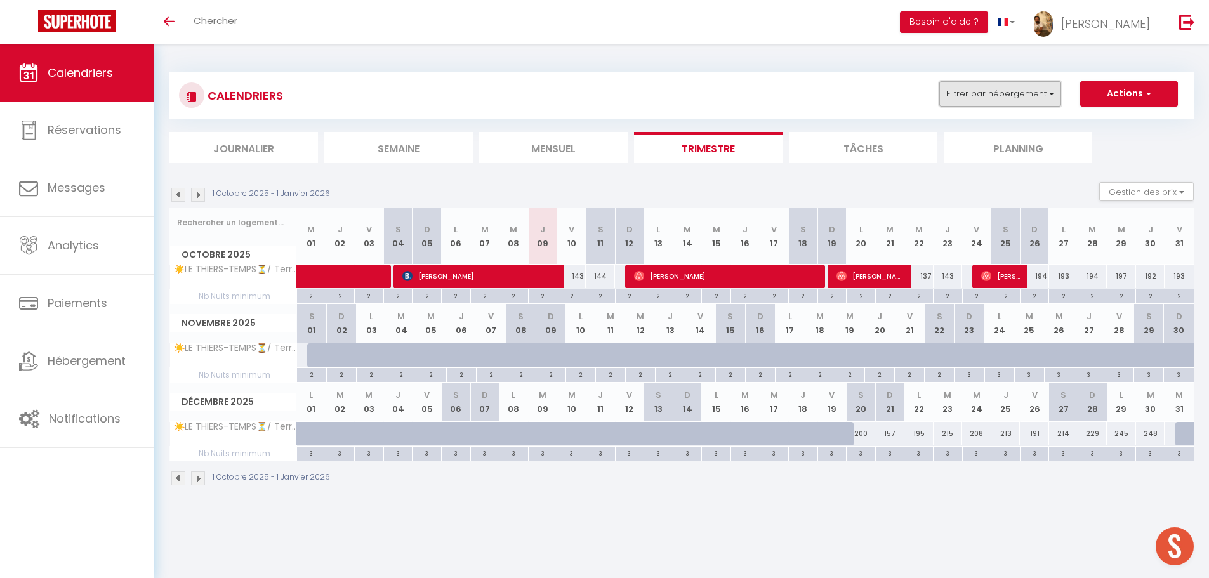
click at [993, 95] on button "Filtrer par hébergement" at bounding box center [1000, 93] width 122 height 25
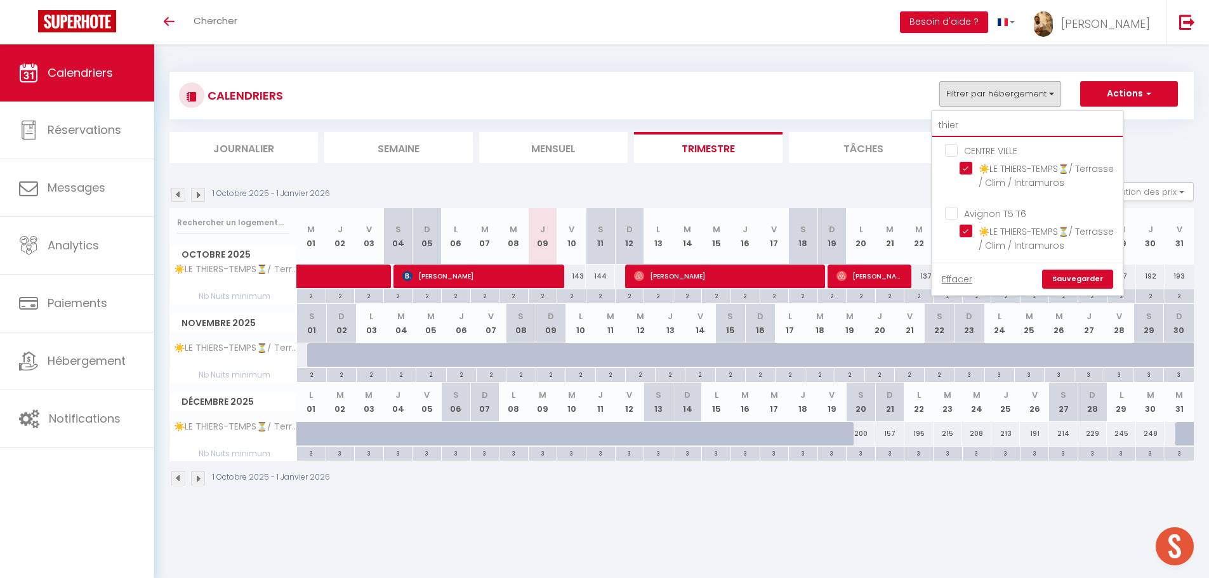
click at [974, 131] on input "thier" at bounding box center [1027, 125] width 190 height 23
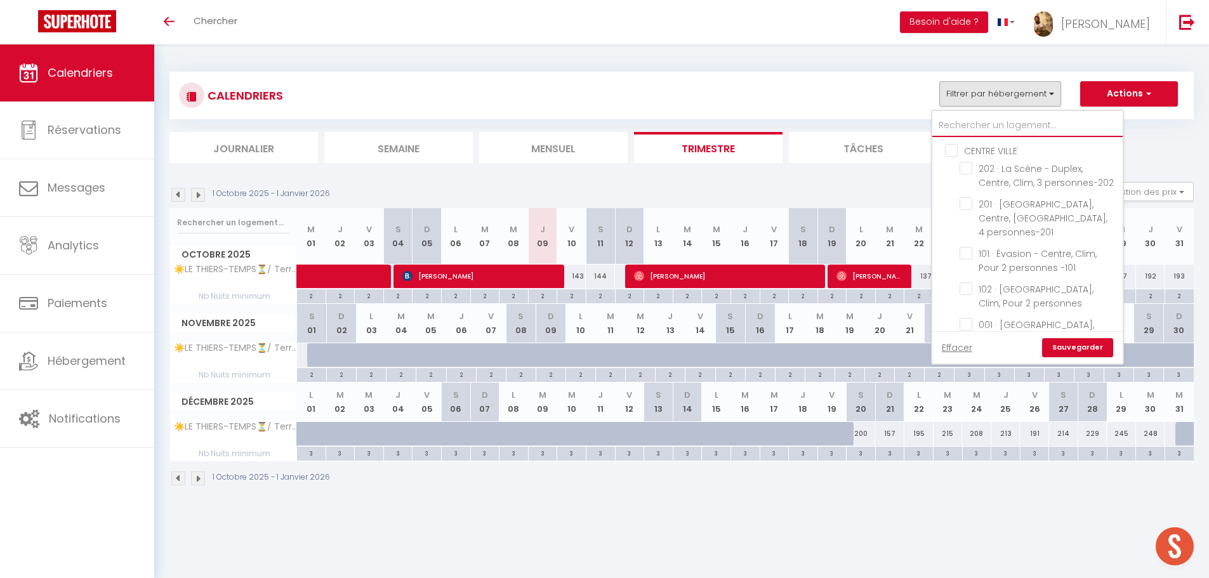
click at [1016, 123] on input "text" at bounding box center [1027, 125] width 190 height 23
click at [960, 156] on ul "AUTRES Sur la route des vignerons Winder · [GEOGRAPHIC_DATA] avec [GEOGRAPHIC_D…" at bounding box center [1027, 174] width 190 height 99
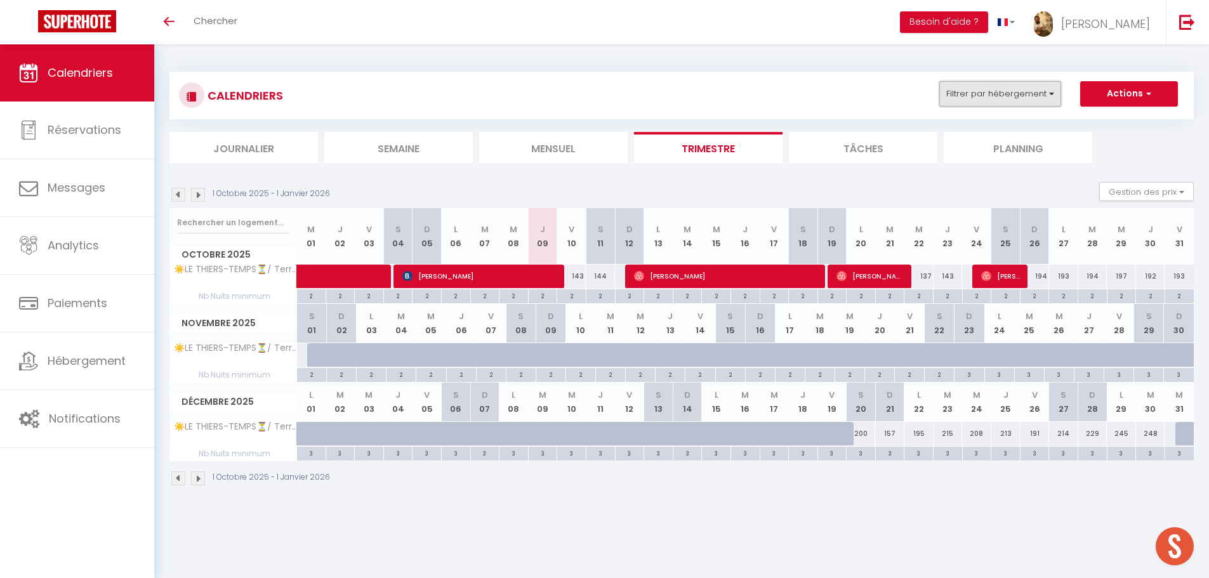
click at [974, 100] on button "Filtrer par hébergement" at bounding box center [1000, 93] width 122 height 25
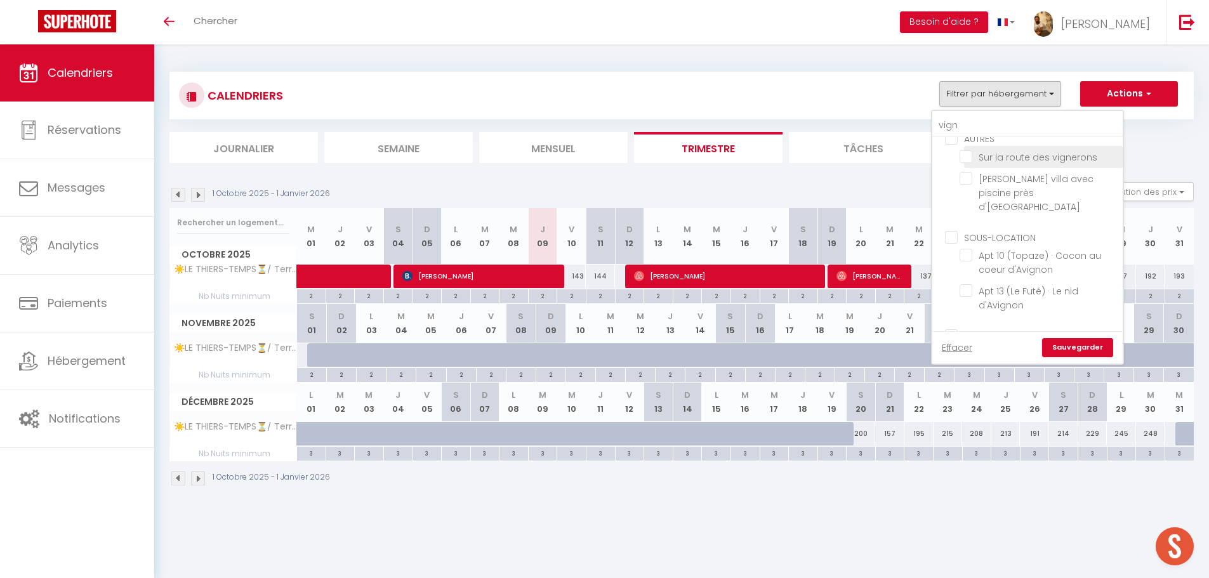
click at [966, 156] on input "Sur la route des vignerons" at bounding box center [1039, 156] width 159 height 13
click at [1072, 347] on link "Sauvegarder" at bounding box center [1077, 347] width 71 height 19
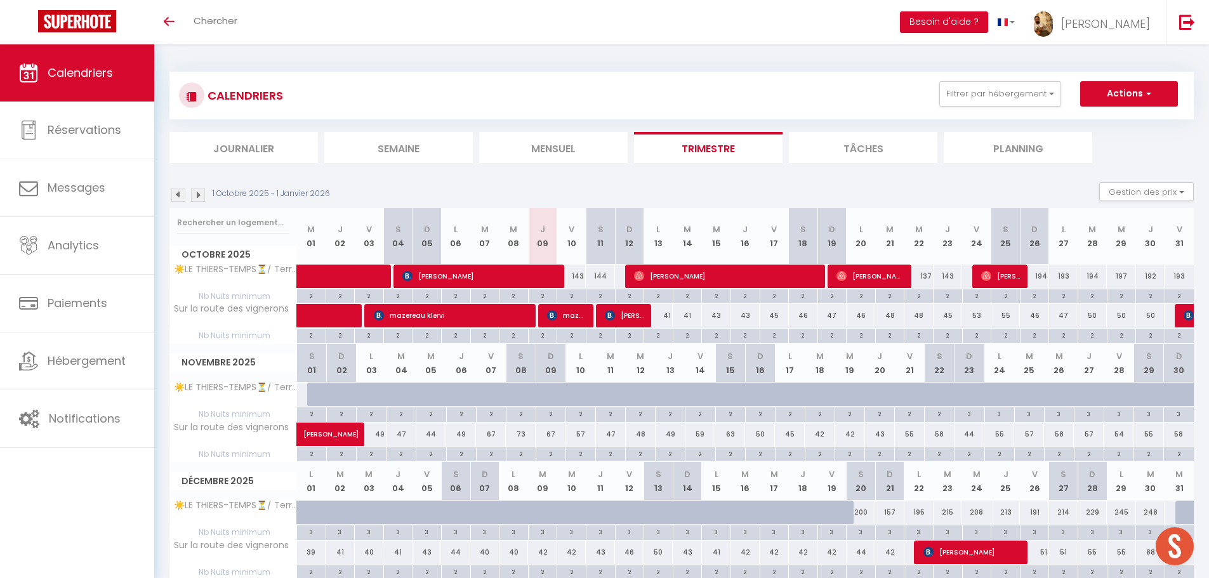
click at [199, 197] on img at bounding box center [198, 195] width 14 height 14
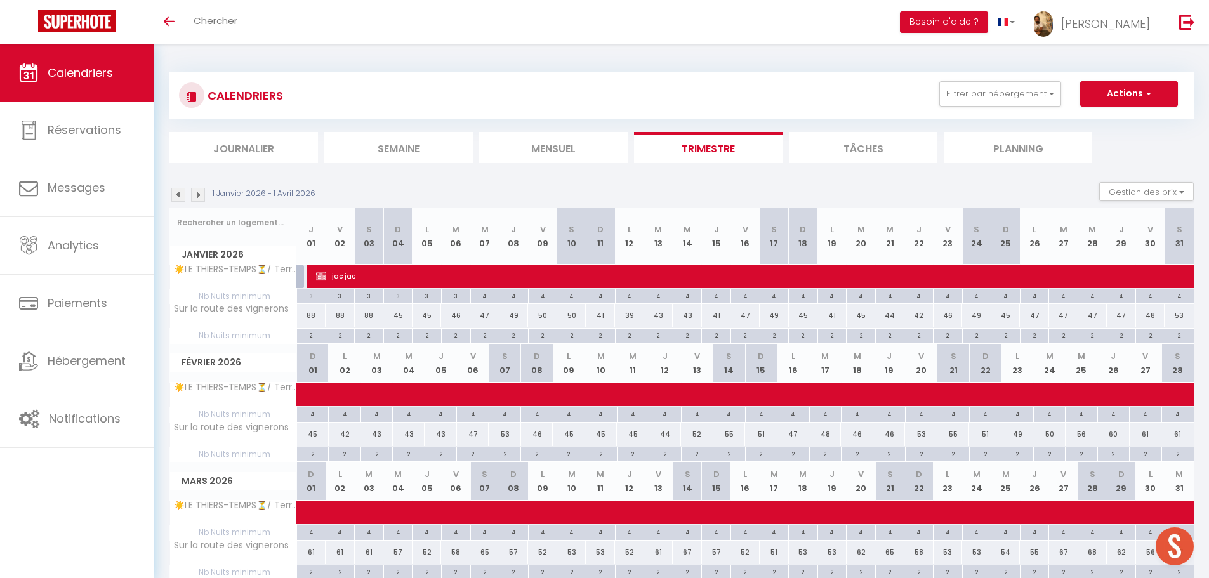
click at [197, 197] on img at bounding box center [198, 195] width 14 height 14
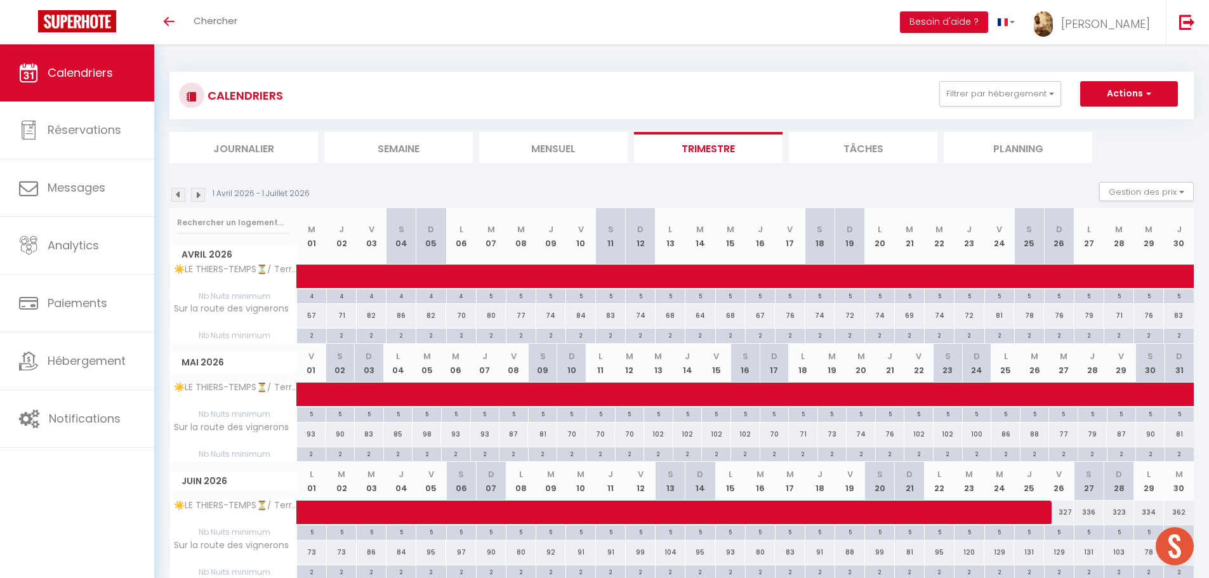
click at [180, 197] on img at bounding box center [178, 195] width 14 height 14
